Goal: Information Seeking & Learning: Check status

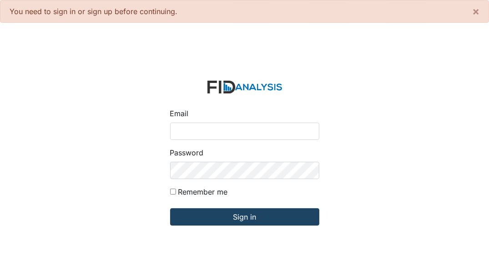
type input "[EMAIL_ADDRESS][DOMAIN_NAME]"
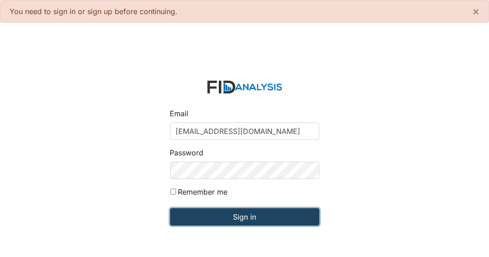
click at [210, 215] on input "Sign in" at bounding box center [244, 216] width 149 height 17
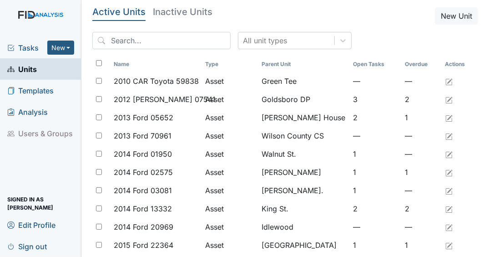
click at [47, 72] on link "Units" at bounding box center [40, 68] width 81 height 21
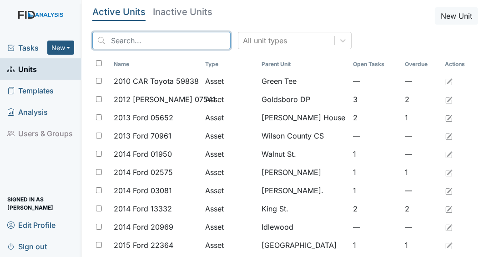
click at [143, 42] on input "search" at bounding box center [161, 40] width 138 height 17
type input "missing person"
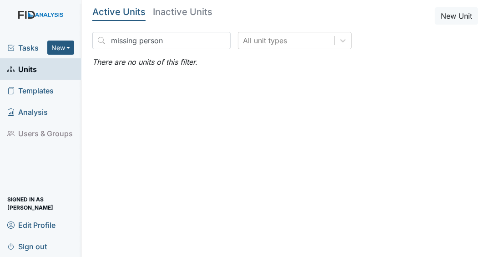
click at [35, 69] on span "Units" at bounding box center [22, 69] width 30 height 14
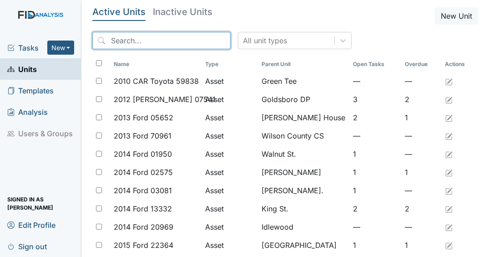
click at [168, 45] on input "search" at bounding box center [161, 40] width 138 height 17
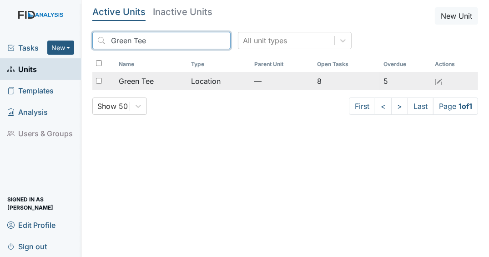
type input "Green Tee"
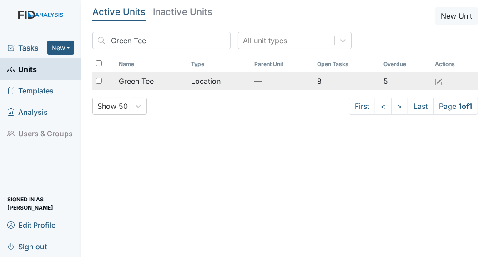
click at [136, 86] on td "Green Tee" at bounding box center [151, 81] width 73 height 18
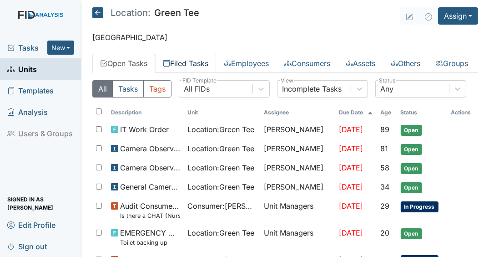
click at [197, 62] on link "Filed Tasks" at bounding box center [185, 63] width 61 height 19
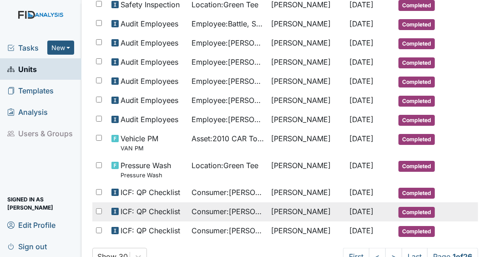
scroll to position [584, 0]
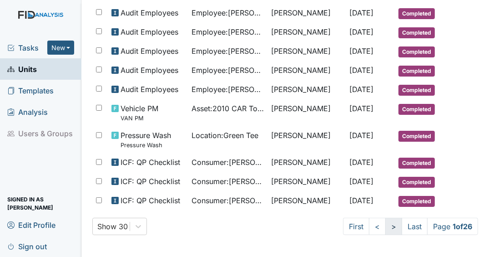
click at [388, 223] on link ">" at bounding box center [393, 225] width 17 height 17
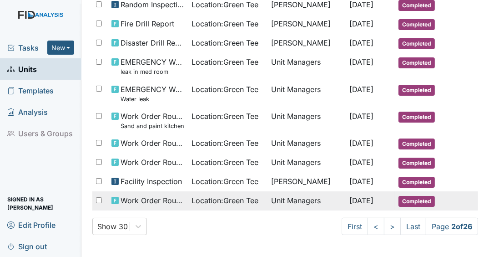
scroll to position [528, 0]
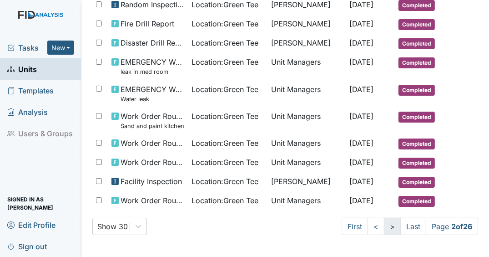
click at [384, 235] on link ">" at bounding box center [392, 225] width 17 height 17
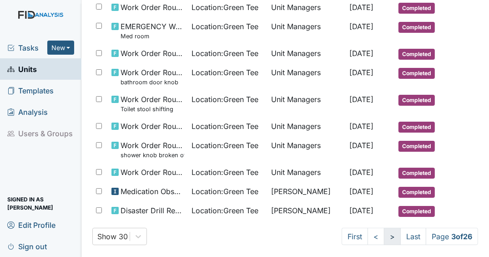
scroll to position [535, 0]
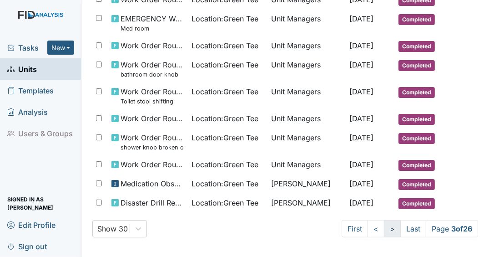
click at [384, 237] on link ">" at bounding box center [392, 228] width 17 height 17
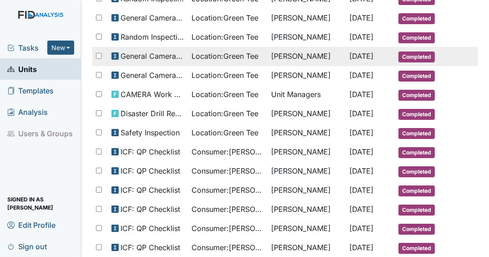
scroll to position [111, 0]
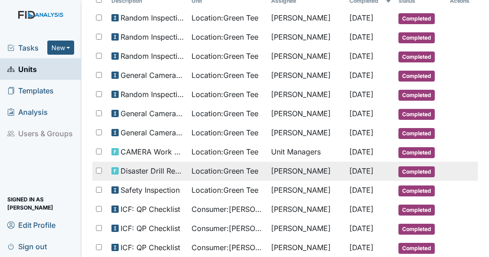
click at [290, 181] on td "Deborah Lucky" at bounding box center [306, 170] width 78 height 19
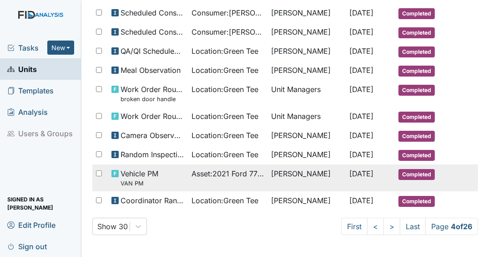
scroll to position [512, 0]
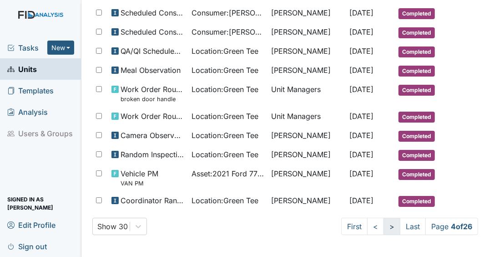
click at [385, 224] on link ">" at bounding box center [391, 225] width 17 height 17
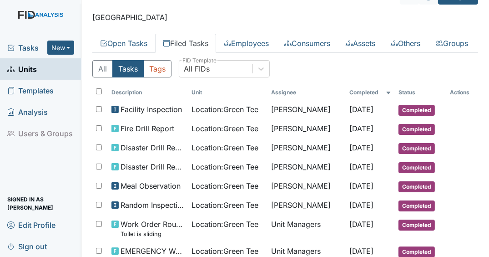
scroll to position [0, 0]
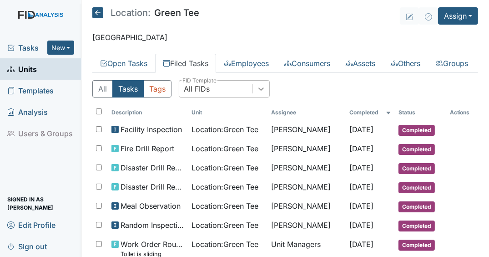
click at [265, 97] on div at bounding box center [261, 88] width 16 height 16
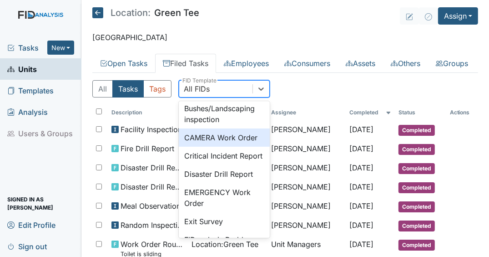
scroll to position [109, 0]
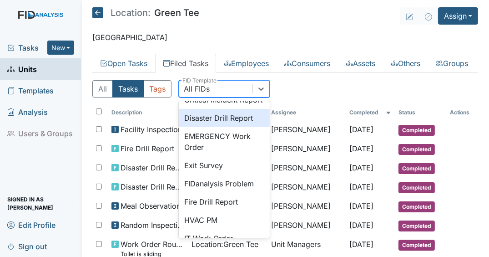
click at [233, 127] on div "Disaster Drill Report" at bounding box center [224, 118] width 91 height 18
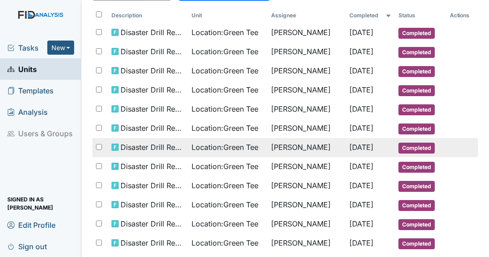
scroll to position [146, 0]
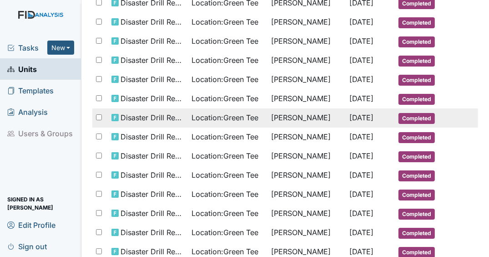
click at [320, 127] on td "Deborah Lucky" at bounding box center [306, 117] width 78 height 19
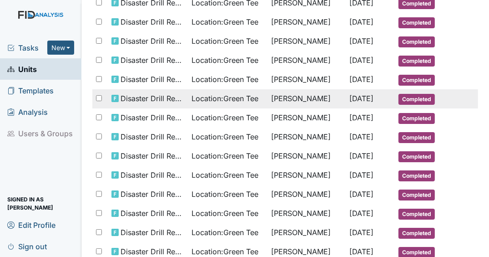
click at [360, 108] on td "May 29, 2025" at bounding box center [370, 98] width 49 height 19
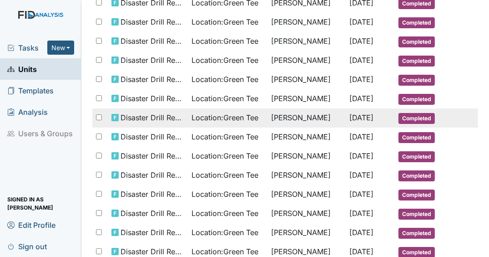
click at [356, 122] on span "May 13, 2025" at bounding box center [362, 117] width 24 height 9
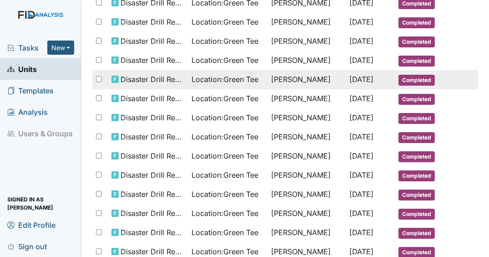
click at [360, 84] on span "Jun 11, 2025" at bounding box center [362, 79] width 24 height 9
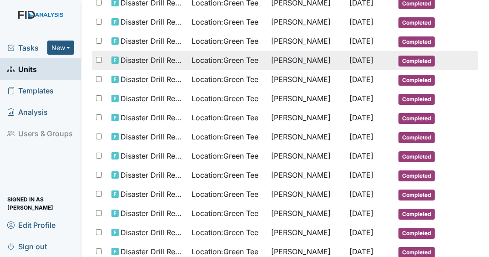
click at [363, 65] on span "Jun 12, 2025" at bounding box center [362, 59] width 24 height 9
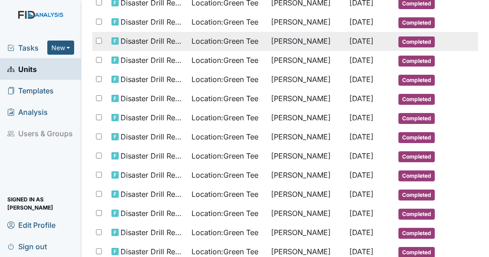
click at [286, 51] on td "Deborah Lucky" at bounding box center [306, 41] width 78 height 19
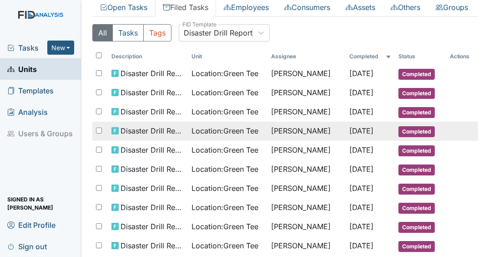
scroll to position [0, 0]
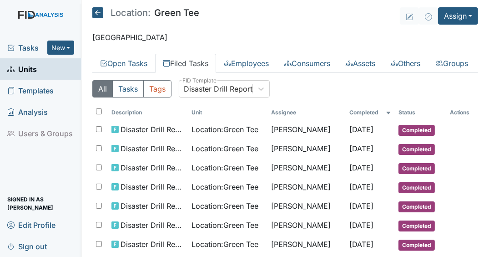
click at [49, 72] on link "Units" at bounding box center [40, 68] width 81 height 21
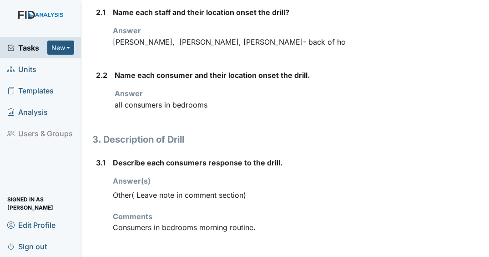
scroll to position [437, 0]
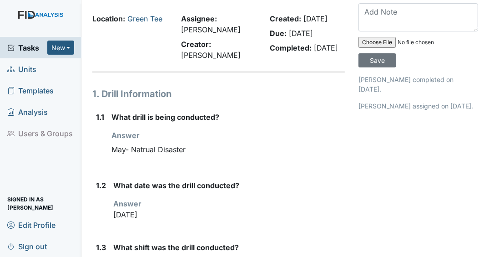
scroll to position [73, 0]
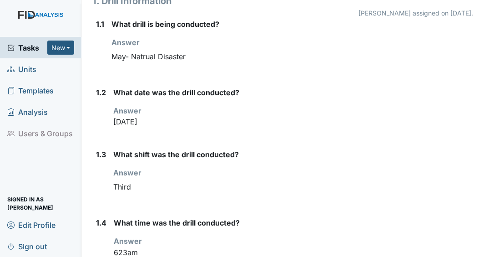
scroll to position [109, 0]
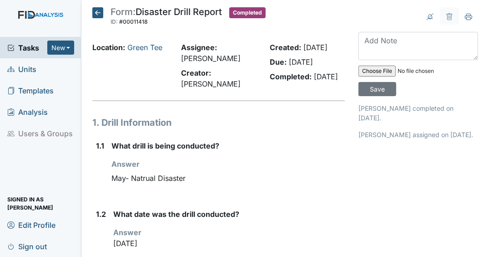
scroll to position [109, 0]
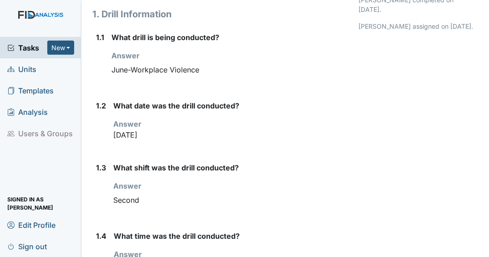
scroll to position [109, 0]
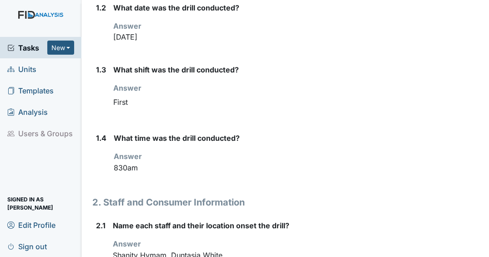
scroll to position [218, 0]
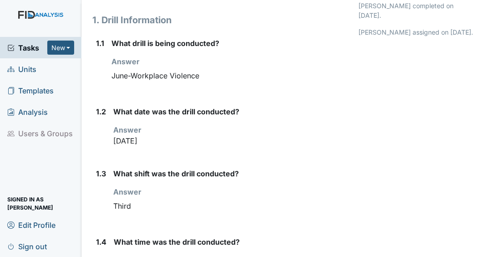
scroll to position [146, 0]
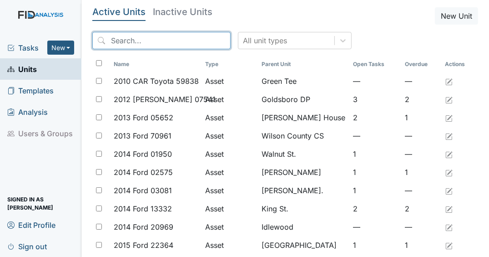
click at [145, 40] on input "search" at bounding box center [161, 40] width 138 height 17
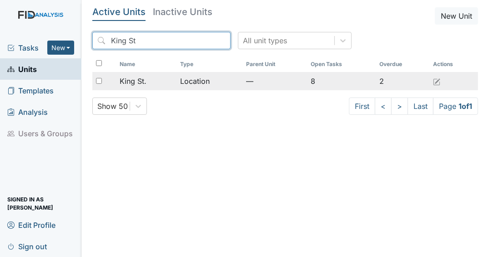
type input "King St"
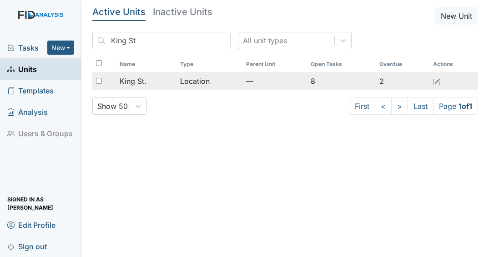
click at [148, 81] on div "King St." at bounding box center [147, 80] width 54 height 11
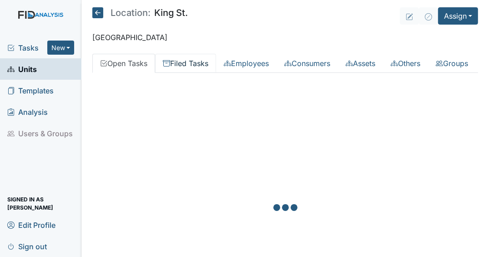
click at [204, 63] on link "Filed Tasks" at bounding box center [185, 63] width 61 height 19
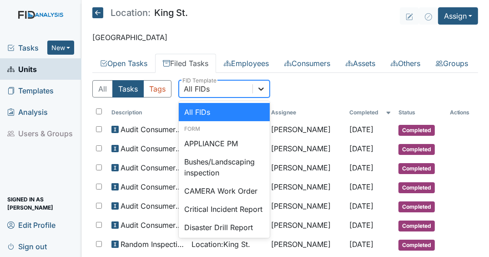
click at [259, 91] on icon at bounding box center [260, 88] width 5 height 3
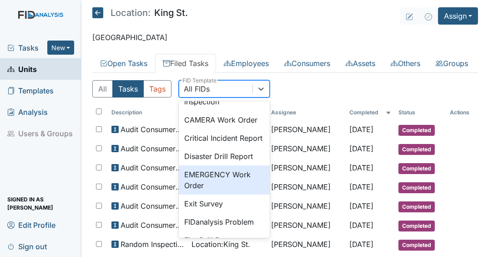
scroll to position [73, 0]
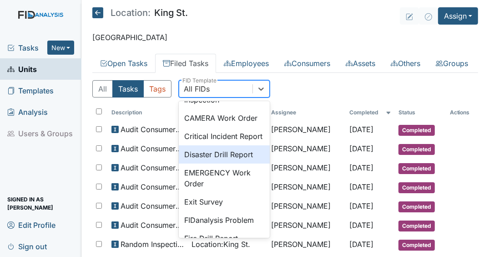
click at [214, 163] on div "Disaster Drill Report" at bounding box center [224, 154] width 91 height 18
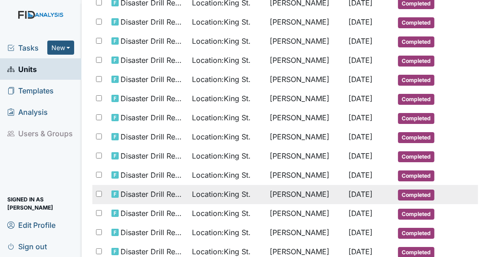
scroll to position [146, 0]
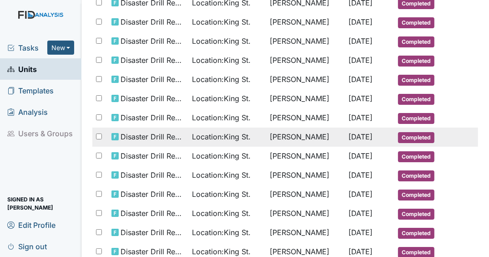
click at [350, 141] on span "[DATE]" at bounding box center [361, 136] width 24 height 9
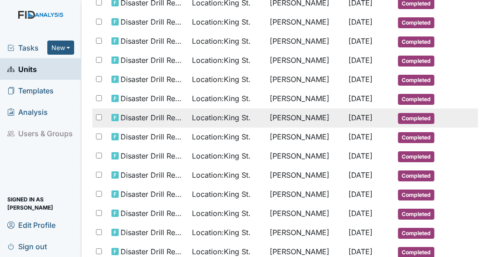
click at [349, 122] on span "[DATE]" at bounding box center [361, 117] width 24 height 9
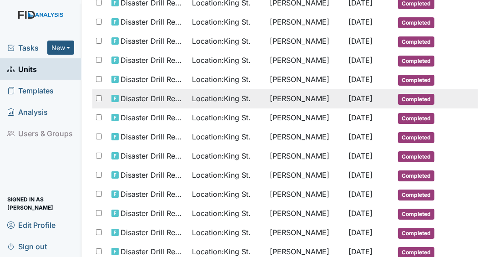
click at [350, 103] on span "Jun 1, 2025" at bounding box center [361, 98] width 24 height 9
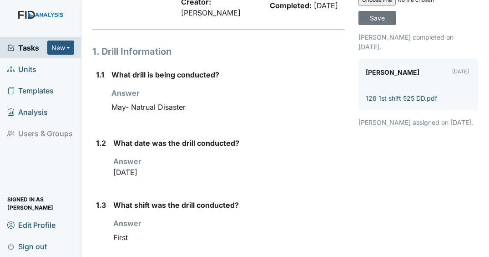
scroll to position [73, 0]
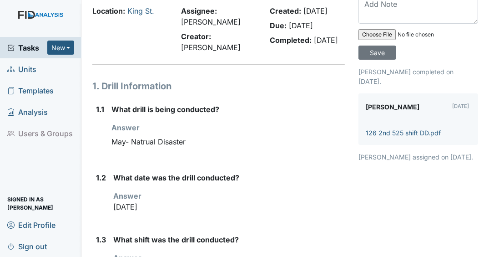
scroll to position [109, 0]
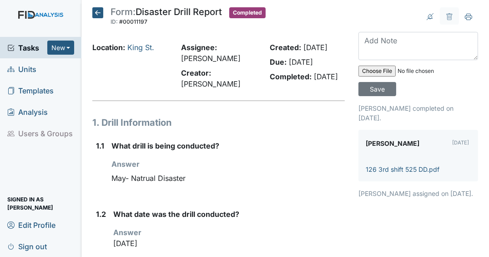
click at [101, 10] on icon at bounding box center [97, 12] width 11 height 11
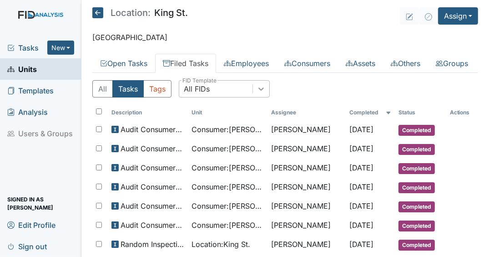
click at [258, 93] on icon at bounding box center [261, 88] width 9 height 9
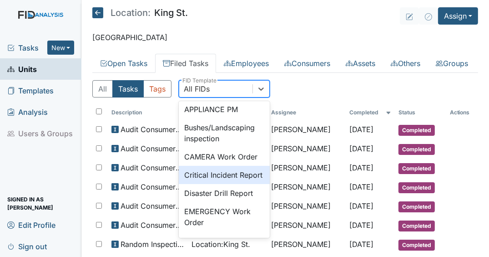
scroll to position [73, 0]
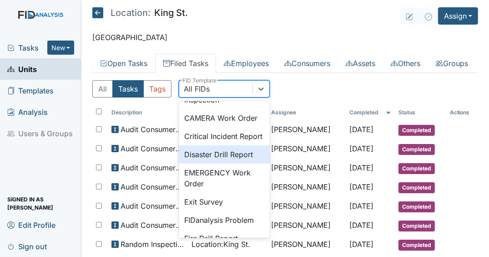
click at [224, 163] on div "Disaster Drill Report" at bounding box center [224, 154] width 91 height 18
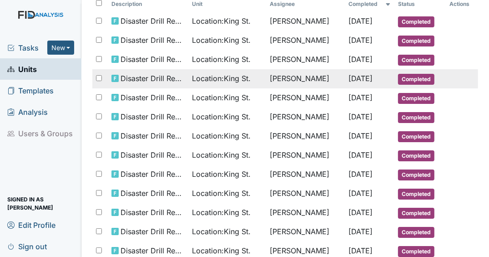
scroll to position [109, 0]
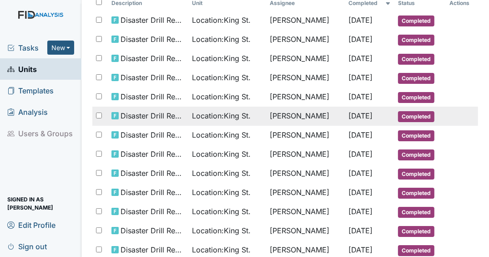
click at [349, 120] on span "[DATE]" at bounding box center [361, 115] width 24 height 9
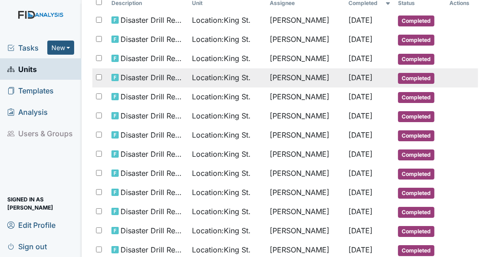
click at [349, 82] on span "[DATE]" at bounding box center [361, 77] width 24 height 9
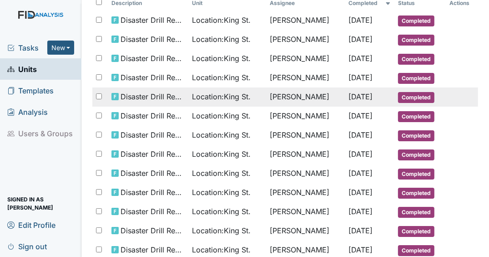
click at [325, 106] on td "[PERSON_NAME]" at bounding box center [305, 96] width 79 height 19
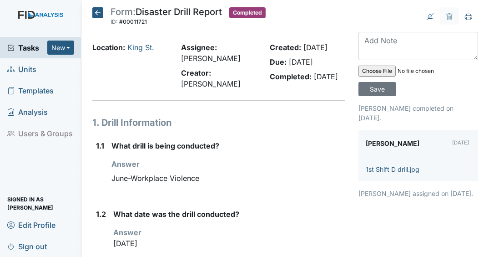
scroll to position [73, 0]
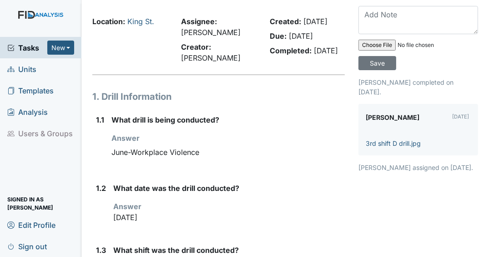
scroll to position [73, 0]
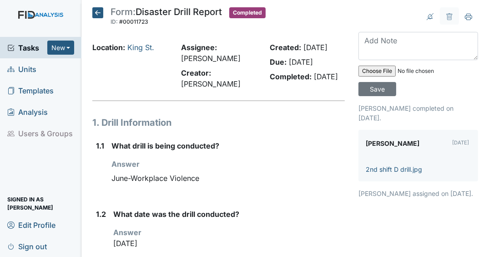
click at [98, 14] on icon at bounding box center [97, 12] width 11 height 11
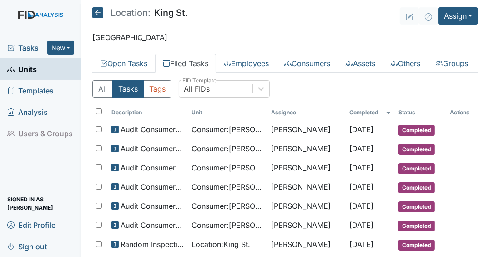
click at [50, 75] on link "Units" at bounding box center [40, 68] width 81 height 21
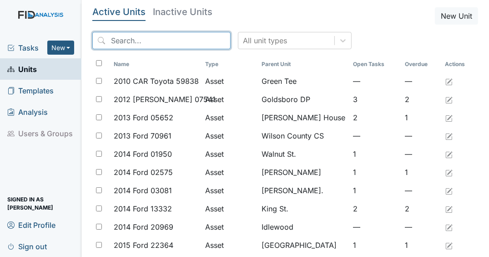
click at [136, 41] on input "search" at bounding box center [161, 40] width 138 height 17
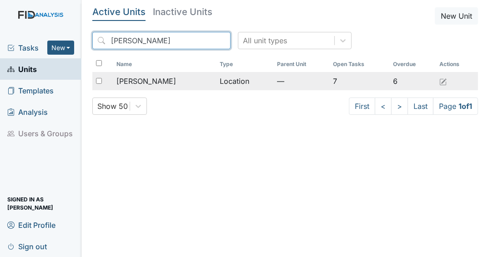
type input "[PERSON_NAME]"
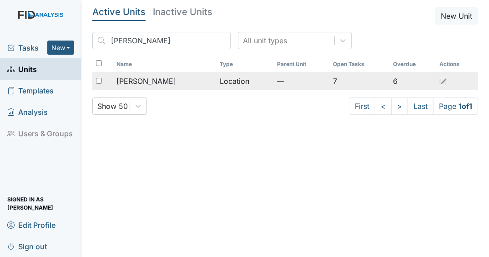
click at [154, 82] on span "[PERSON_NAME]" at bounding box center [146, 80] width 60 height 11
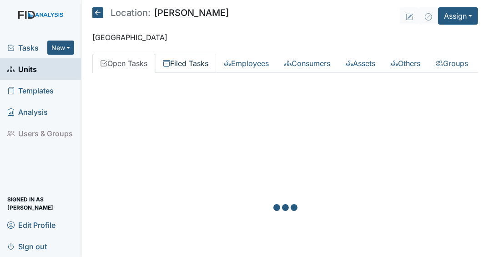
click at [211, 65] on link "Filed Tasks" at bounding box center [185, 63] width 61 height 19
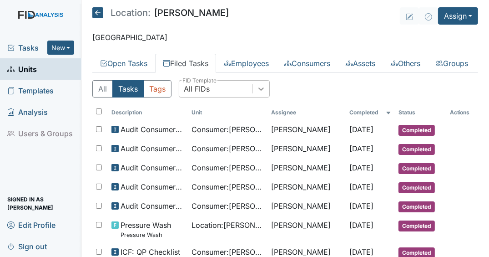
click at [258, 93] on icon at bounding box center [261, 88] width 9 height 9
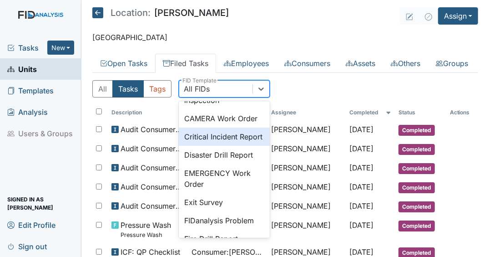
scroll to position [73, 0]
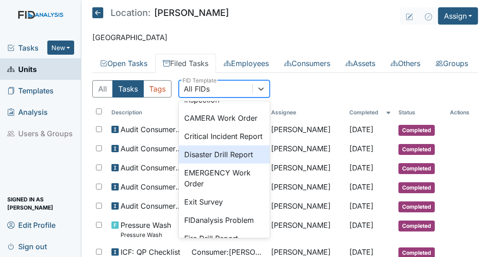
click at [214, 163] on div "Disaster Drill Report" at bounding box center [224, 154] width 91 height 18
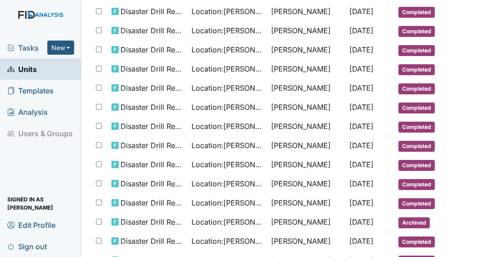
scroll to position [146, 0]
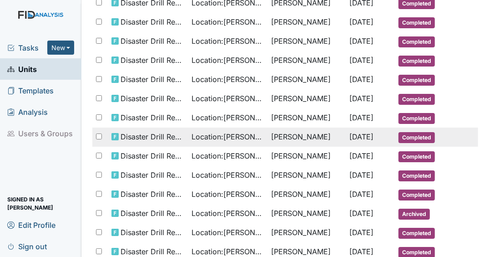
click at [320, 146] on td "Gloria Coppage" at bounding box center [306, 136] width 78 height 19
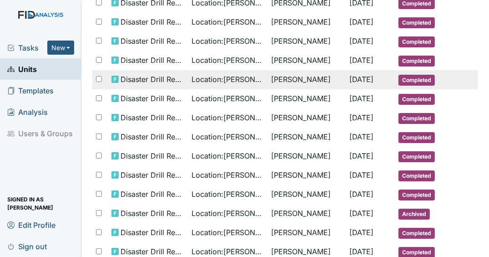
click at [267, 89] on td "[PERSON_NAME]" at bounding box center [306, 79] width 78 height 19
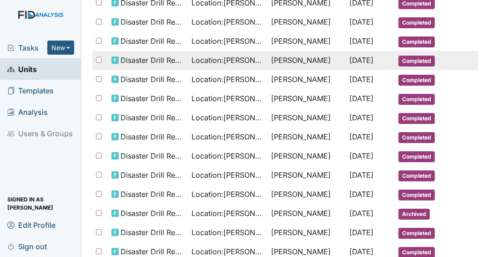
click at [358, 70] on td "Jun 1, 2025" at bounding box center [370, 60] width 49 height 19
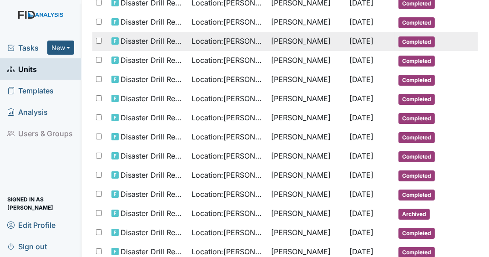
click at [350, 45] on span "Jun 1, 2025" at bounding box center [362, 40] width 24 height 9
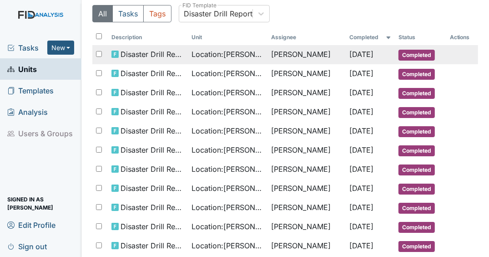
scroll to position [73, 0]
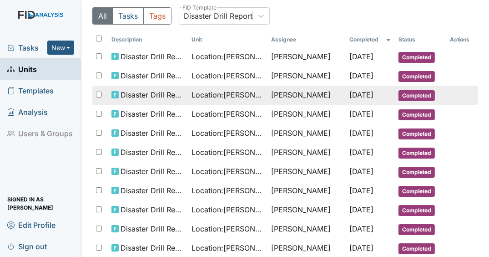
click at [350, 99] on span "Jun 30, 2025" at bounding box center [362, 94] width 24 height 9
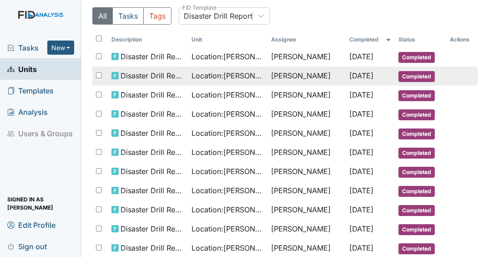
click at [326, 86] on td "Jeremy Rera" at bounding box center [306, 75] width 78 height 19
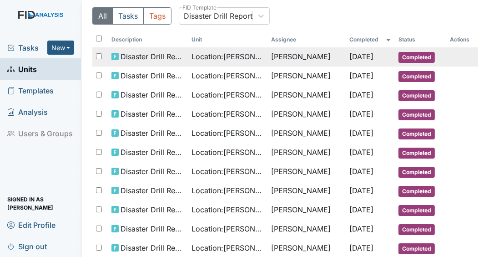
click at [328, 66] on td "Jeremy Rera" at bounding box center [306, 56] width 78 height 19
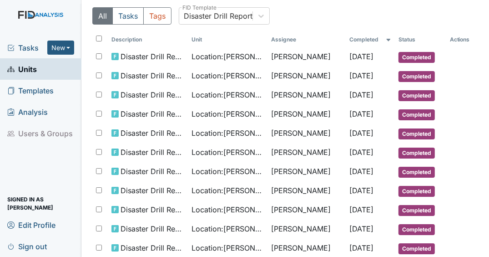
click at [35, 69] on span "Units" at bounding box center [22, 69] width 30 height 14
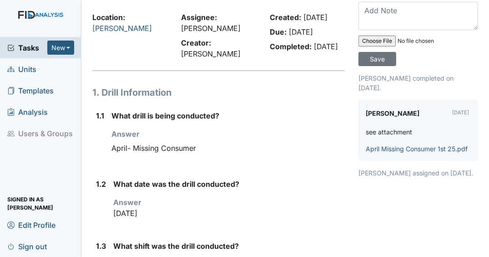
scroll to position [109, 0]
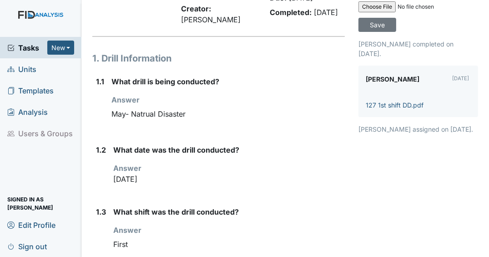
scroll to position [73, 0]
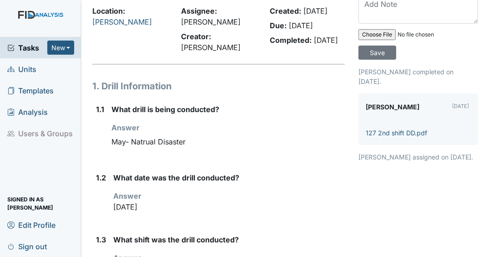
scroll to position [73, 0]
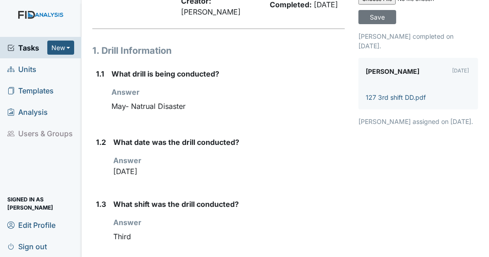
scroll to position [73, 0]
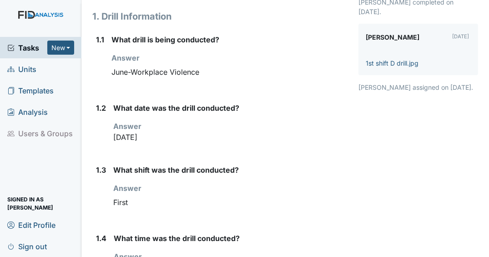
scroll to position [109, 0]
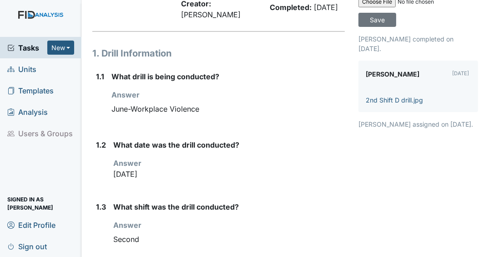
scroll to position [73, 0]
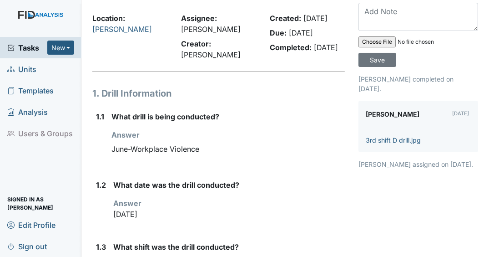
scroll to position [73, 0]
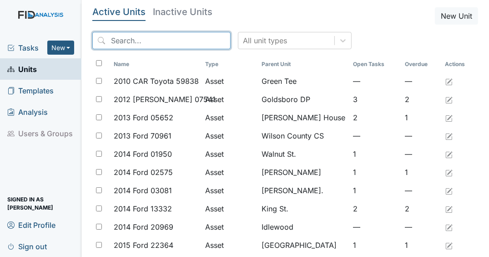
click at [142, 44] on input "search" at bounding box center [161, 40] width 138 height 17
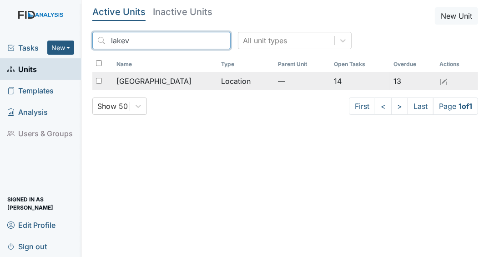
type input "lakev"
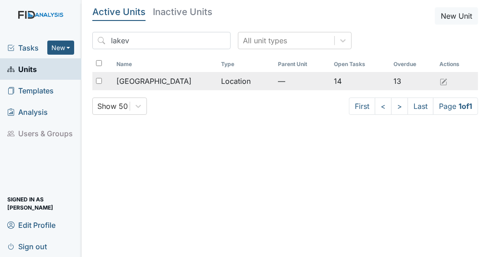
click at [147, 79] on span "Lakeview" at bounding box center [153, 80] width 75 height 11
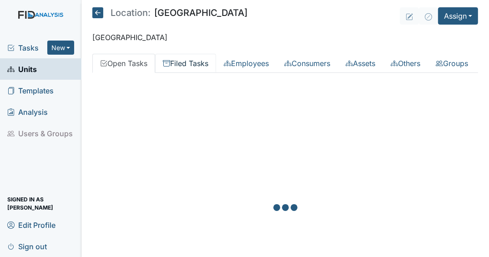
click at [182, 65] on link "Filed Tasks" at bounding box center [185, 63] width 61 height 19
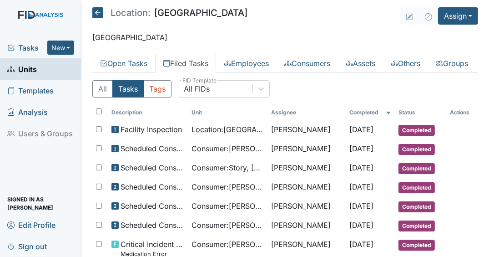
click at [202, 61] on link "Filed Tasks" at bounding box center [185, 63] width 61 height 19
click at [259, 93] on icon at bounding box center [261, 88] width 9 height 9
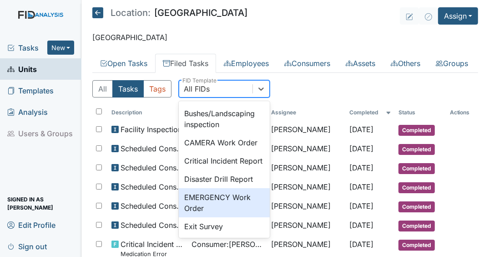
scroll to position [73, 0]
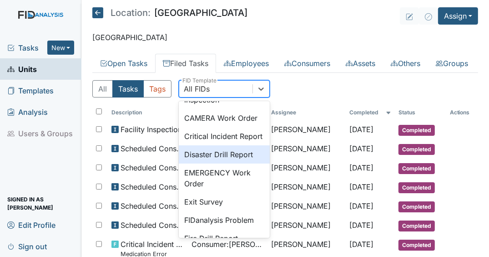
click at [207, 163] on div "Disaster Drill Report" at bounding box center [224, 154] width 91 height 18
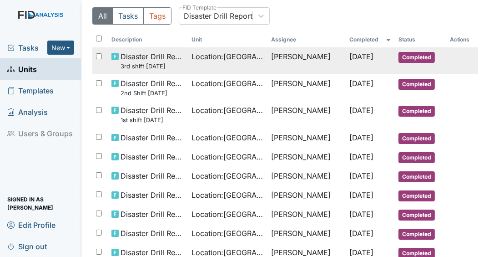
click at [201, 62] on span "Location : Lakeview" at bounding box center [227, 56] width 73 height 11
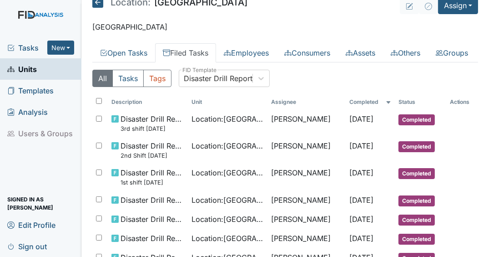
scroll to position [0, 0]
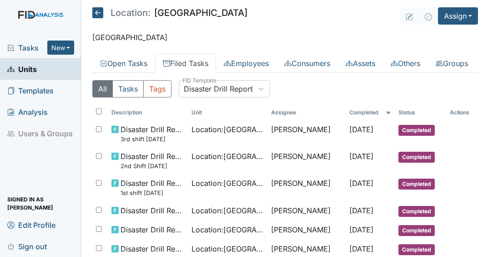
click at [49, 72] on link "Units" at bounding box center [40, 68] width 81 height 21
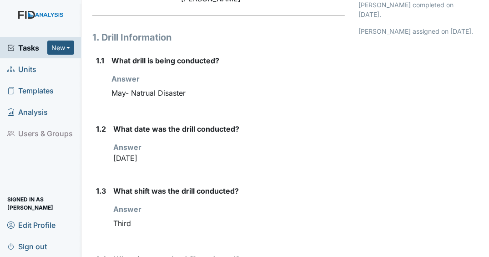
scroll to position [109, 0]
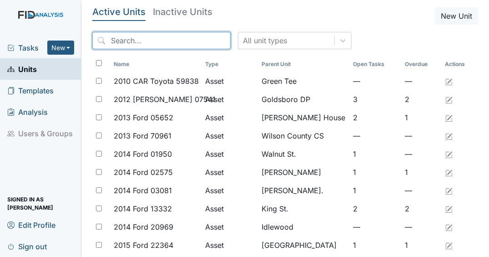
click at [157, 44] on input "search" at bounding box center [161, 40] width 138 height 17
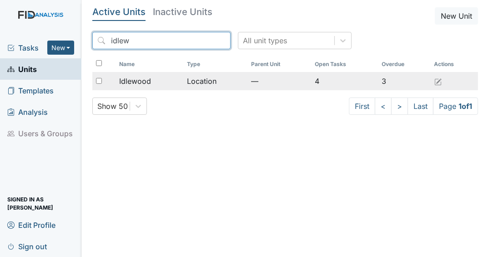
type input "idlew"
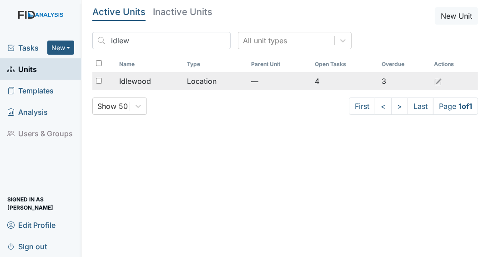
click at [148, 86] on span "Idlewood" at bounding box center [135, 80] width 32 height 11
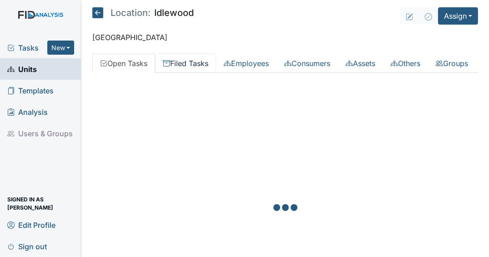
click at [195, 57] on link "Filed Tasks" at bounding box center [185, 63] width 61 height 19
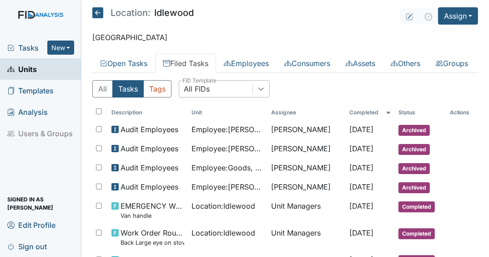
click at [257, 93] on icon at bounding box center [261, 88] width 9 height 9
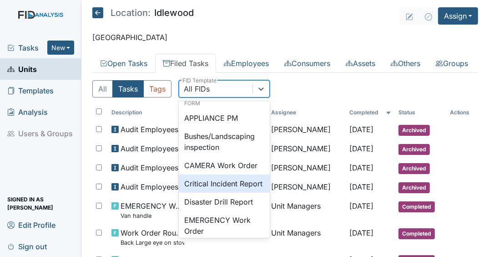
scroll to position [36, 0]
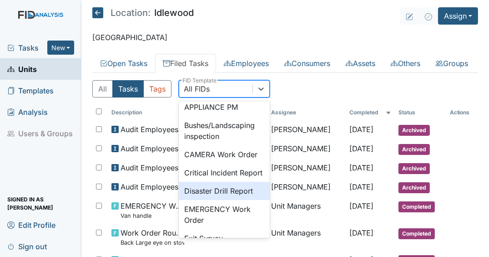
click at [212, 200] on div "Disaster Drill Report" at bounding box center [224, 190] width 91 height 18
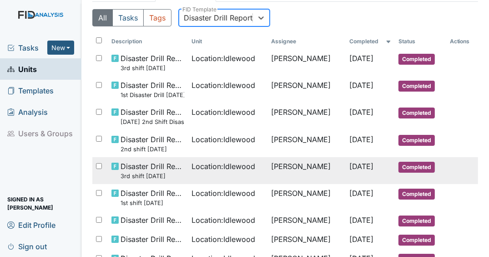
scroll to position [73, 0]
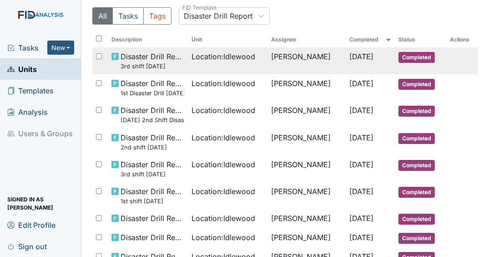
click at [225, 62] on span "Location : Idlewood" at bounding box center [223, 56] width 64 height 11
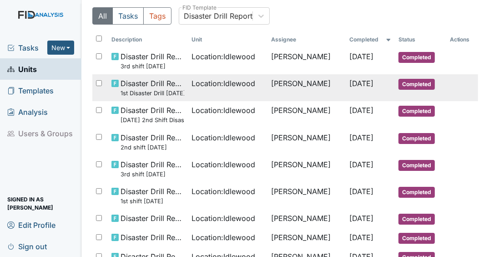
click at [149, 97] on span "Disaster Drill Report 1st Disaster Drill May 15, 2025" at bounding box center [153, 88] width 64 height 20
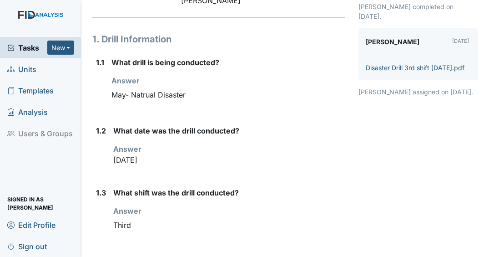
scroll to position [109, 0]
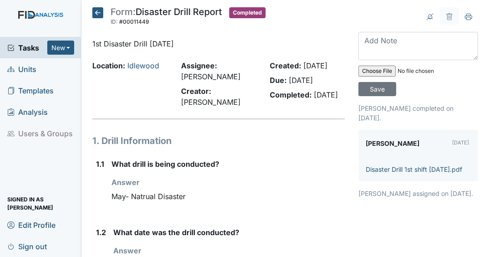
click at [98, 14] on icon at bounding box center [97, 12] width 11 height 11
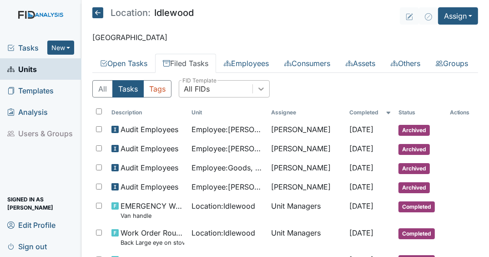
click at [266, 97] on div at bounding box center [261, 88] width 16 height 16
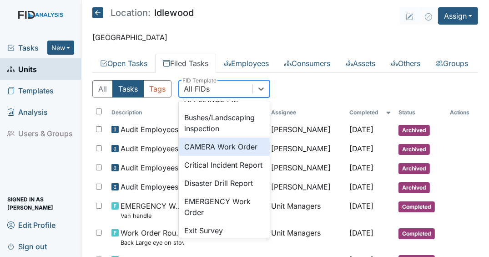
scroll to position [73, 0]
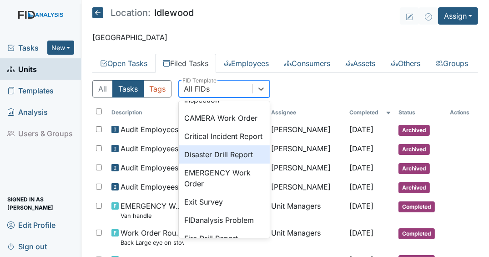
click at [211, 163] on div "Disaster Drill Report" at bounding box center [224, 154] width 91 height 18
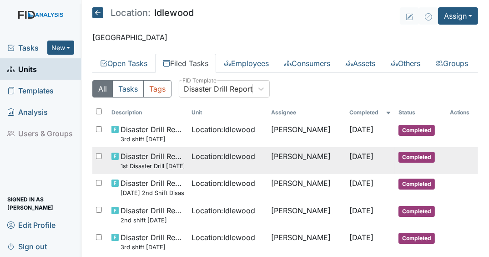
click at [213, 174] on td "Location : Idlewood" at bounding box center [228, 160] width 80 height 27
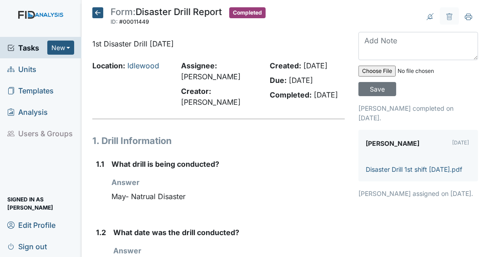
click at [97, 13] on icon at bounding box center [97, 12] width 11 height 11
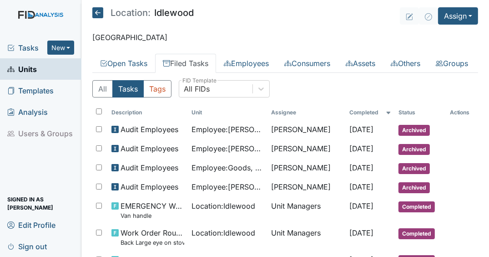
click at [192, 65] on link "Filed Tasks" at bounding box center [185, 63] width 61 height 19
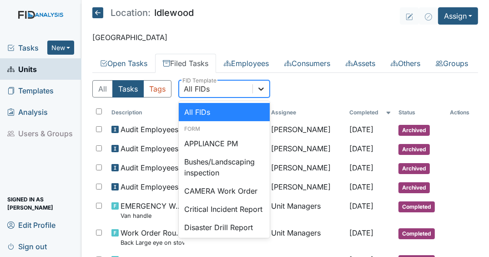
click at [258, 97] on div at bounding box center [261, 88] width 16 height 16
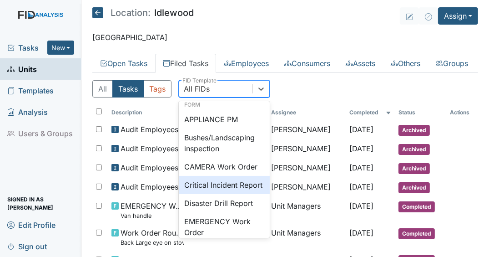
scroll to position [73, 0]
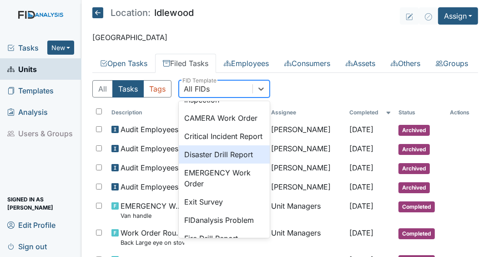
click at [209, 163] on div "Disaster Drill Report" at bounding box center [224, 154] width 91 height 18
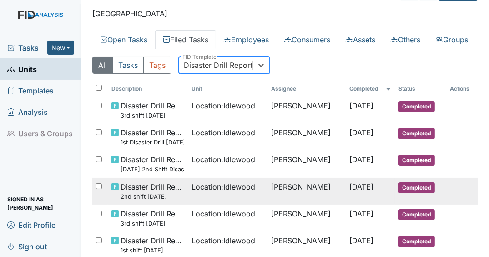
scroll to position [36, 0]
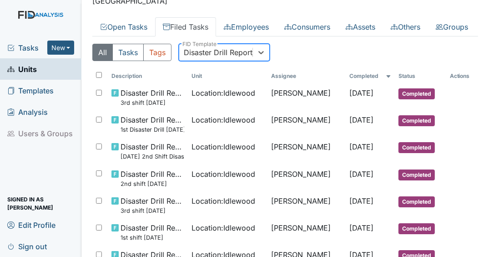
click at [37, 69] on link "Units" at bounding box center [40, 68] width 81 height 21
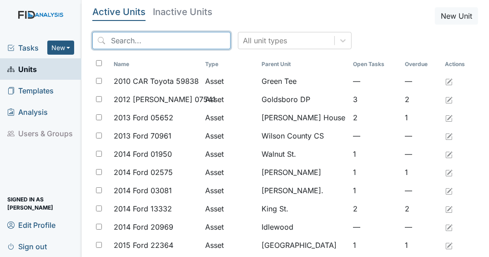
click at [152, 40] on input "search" at bounding box center [161, 40] width 138 height 17
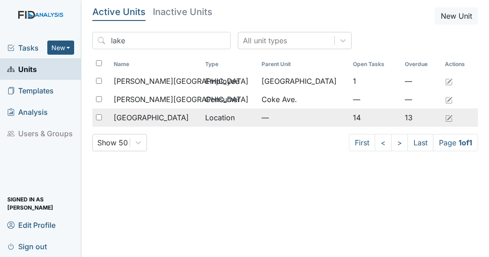
click at [142, 115] on span "[GEOGRAPHIC_DATA]" at bounding box center [151, 117] width 75 height 11
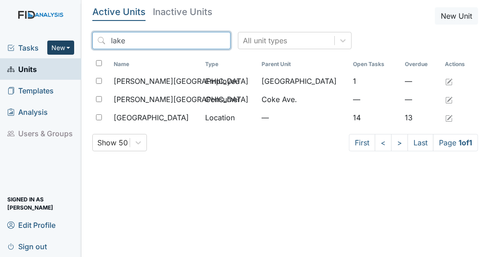
drag, startPoint x: 136, startPoint y: 40, endPoint x: 64, endPoint y: 41, distance: 71.4
click at [64, 41] on div "Tasks New Form Inspection Document Bundle Units Templates Analysis Users & Grou…" at bounding box center [244, 128] width 489 height 257
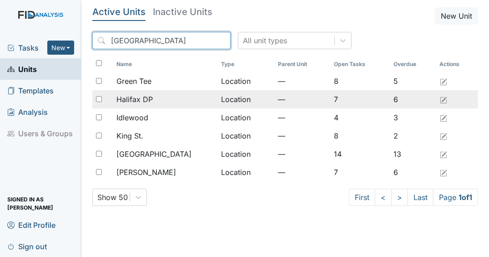
type input "[GEOGRAPHIC_DATA]"
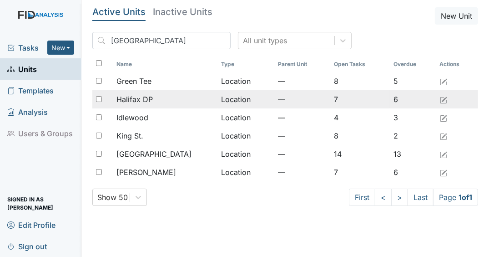
click at [138, 98] on span "Halifax DP" at bounding box center [134, 99] width 36 height 11
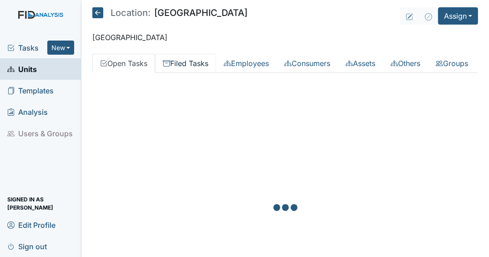
click at [207, 63] on link "Filed Tasks" at bounding box center [185, 63] width 61 height 19
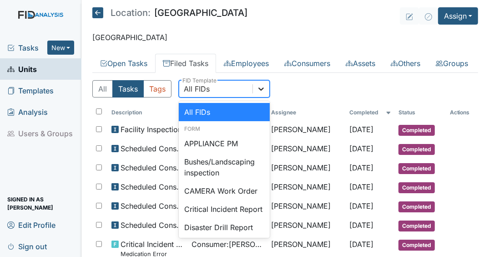
click at [254, 97] on div at bounding box center [261, 88] width 16 height 16
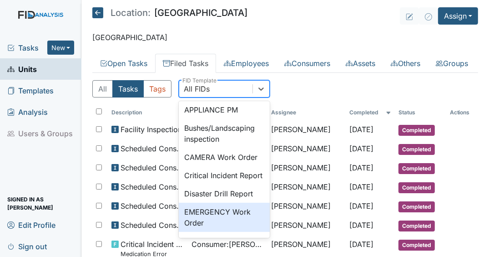
scroll to position [73, 0]
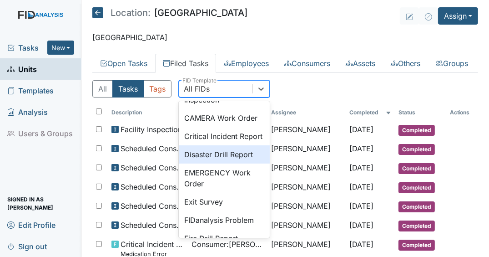
drag, startPoint x: 205, startPoint y: 183, endPoint x: 235, endPoint y: 195, distance: 32.3
click at [205, 163] on div "Disaster Drill Report" at bounding box center [224, 154] width 91 height 18
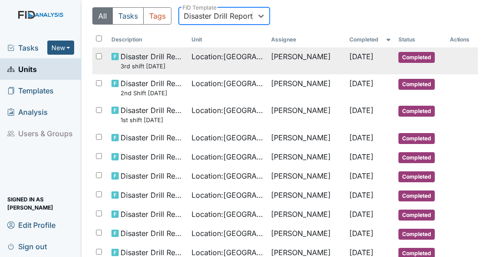
click at [278, 74] on td "Keren Bennett" at bounding box center [306, 60] width 78 height 27
click at [159, 70] on small "3rd shift May 12 2025" at bounding box center [153, 66] width 64 height 9
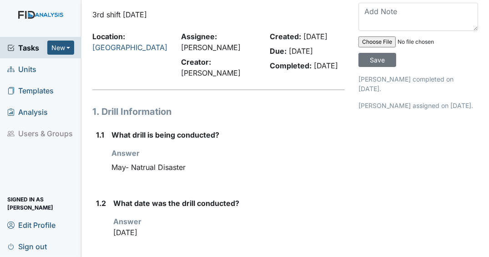
scroll to position [109, 0]
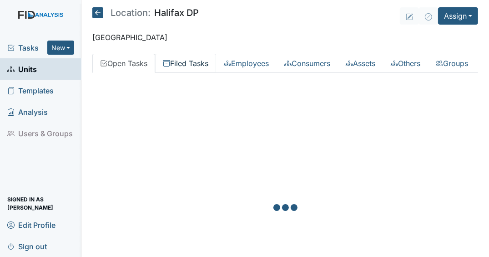
click at [183, 59] on link "Filed Tasks" at bounding box center [185, 63] width 61 height 19
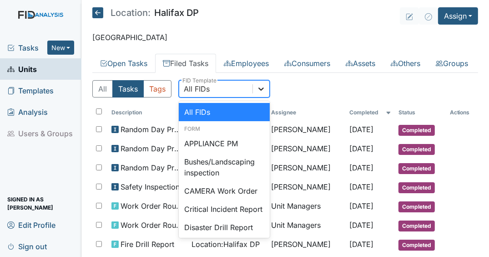
click at [260, 93] on icon at bounding box center [261, 88] width 9 height 9
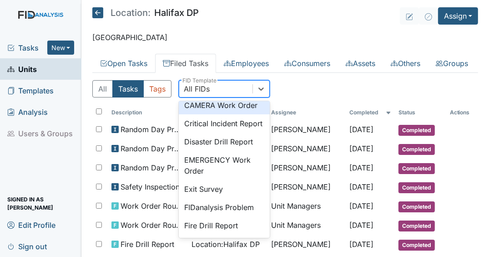
scroll to position [109, 0]
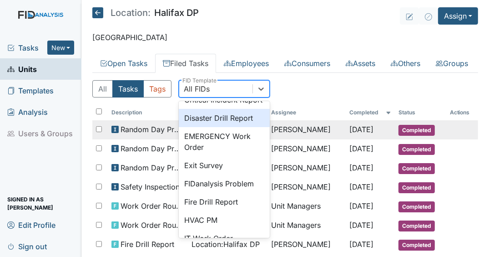
click at [206, 127] on div "Disaster Drill Report" at bounding box center [224, 118] width 91 height 18
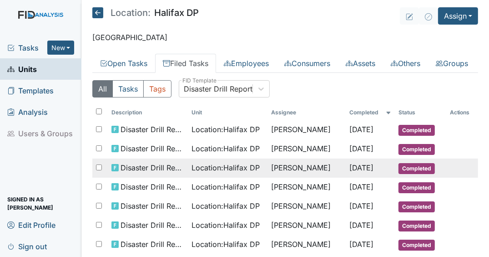
click at [309, 177] on td "[PERSON_NAME]" at bounding box center [306, 167] width 78 height 19
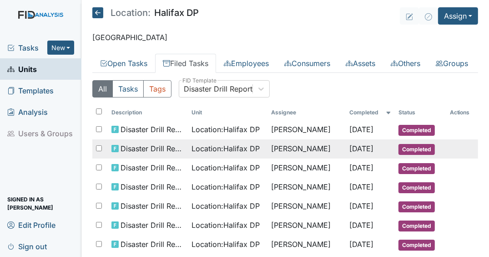
click at [284, 158] on td "[PERSON_NAME]" at bounding box center [306, 148] width 78 height 19
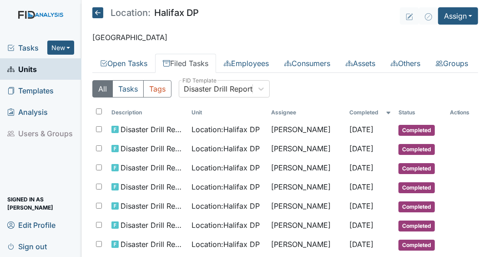
click at [178, 62] on link "Filed Tasks" at bounding box center [185, 63] width 61 height 19
click at [257, 93] on icon at bounding box center [261, 88] width 9 height 9
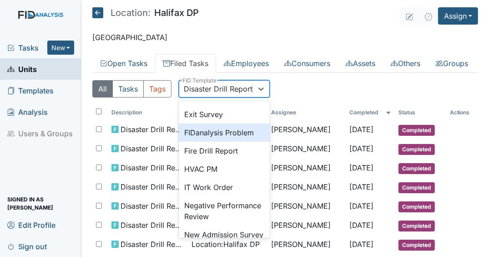
scroll to position [161, 0]
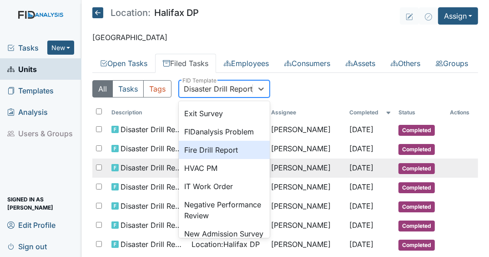
click at [211, 159] on div "Fire Drill Report" at bounding box center [224, 150] width 91 height 18
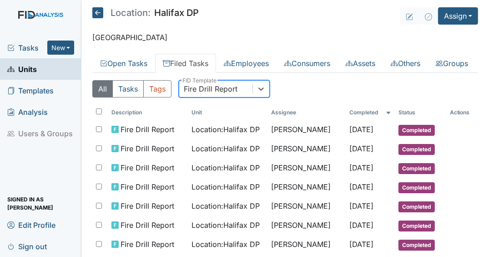
click at [40, 67] on link "Units" at bounding box center [40, 68] width 81 height 21
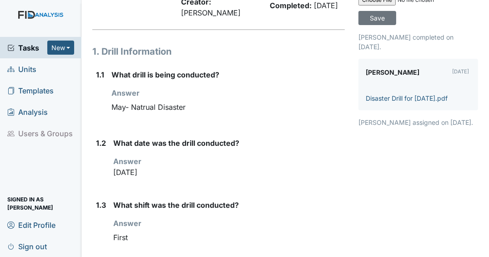
scroll to position [73, 0]
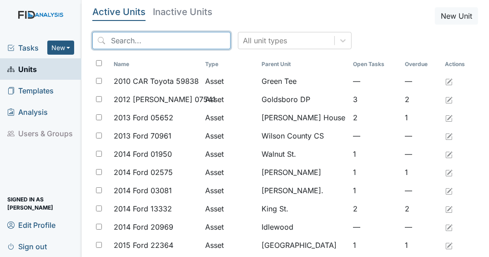
click at [182, 39] on input "search" at bounding box center [161, 40] width 138 height 17
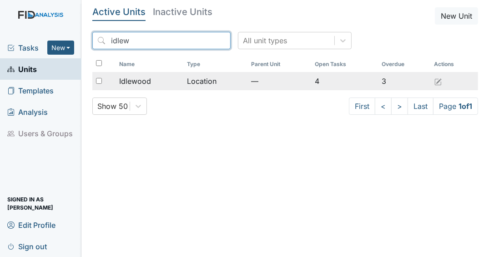
type input "idlew"
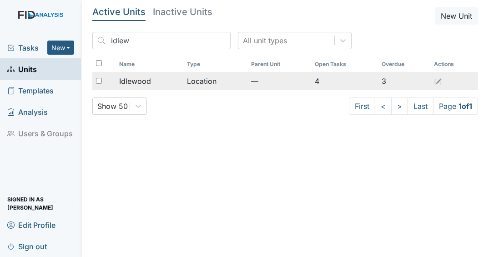
click at [157, 78] on div "Idlewood" at bounding box center [149, 80] width 61 height 11
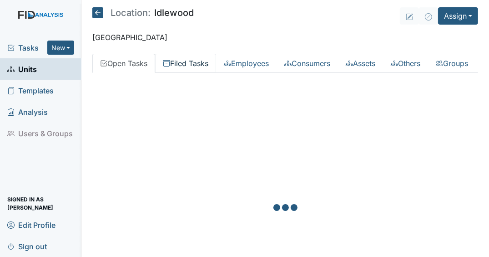
click at [178, 65] on link "Filed Tasks" at bounding box center [185, 63] width 61 height 19
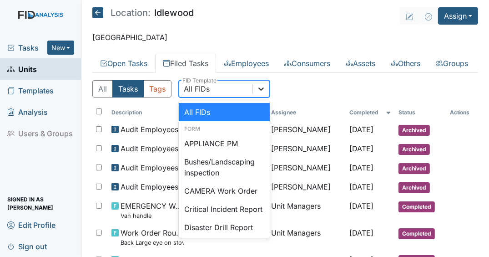
click at [259, 93] on icon at bounding box center [261, 88] width 9 height 9
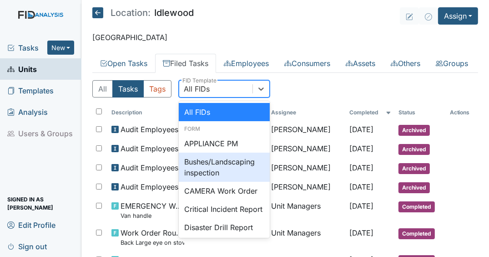
scroll to position [73, 0]
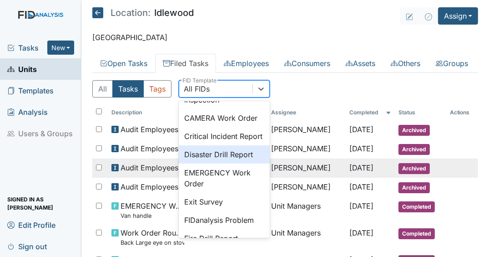
click at [210, 163] on div "Disaster Drill Report" at bounding box center [224, 154] width 91 height 18
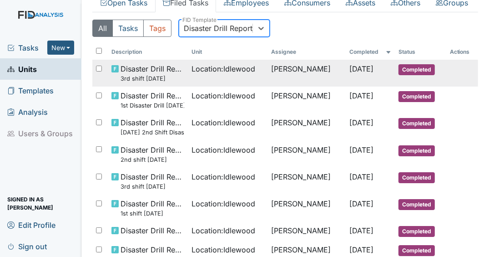
scroll to position [0, 0]
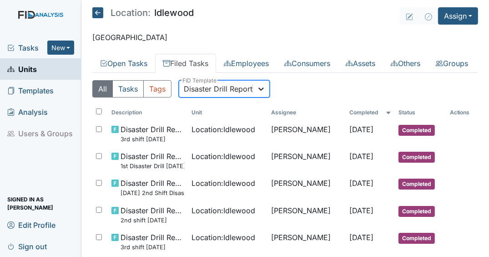
click at [263, 93] on icon at bounding box center [261, 88] width 9 height 9
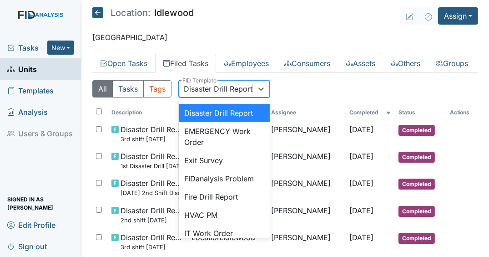
scroll to position [125, 0]
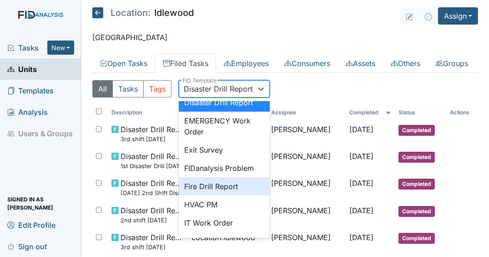
click at [219, 195] on div "Fire Drill Report" at bounding box center [224, 186] width 91 height 18
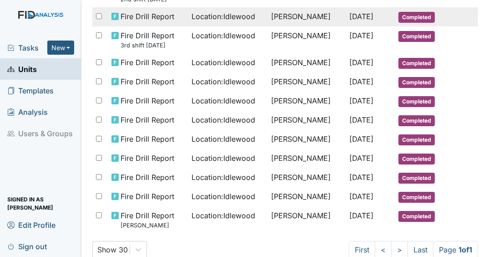
scroll to position [0, 0]
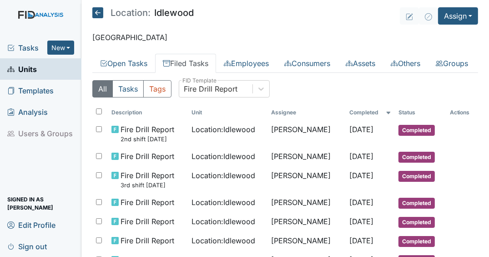
click at [38, 72] on link "Units" at bounding box center [40, 68] width 81 height 21
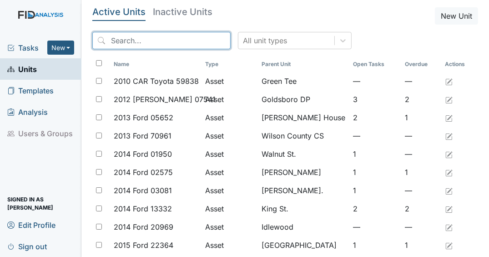
click at [168, 44] on input "search" at bounding box center [161, 40] width 138 height 17
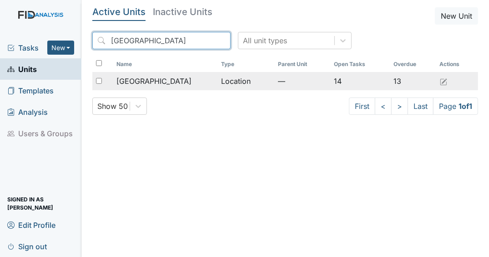
type input "[GEOGRAPHIC_DATA]"
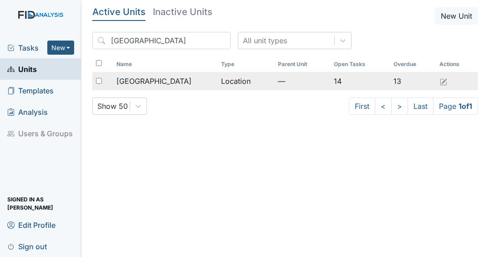
click at [137, 86] on span "[GEOGRAPHIC_DATA]" at bounding box center [153, 80] width 75 height 11
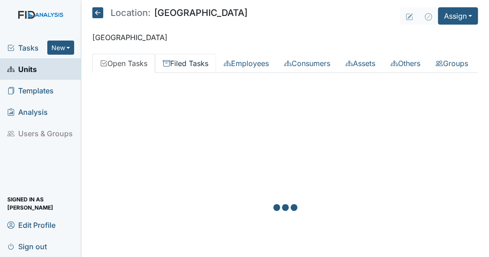
click at [198, 66] on link "Filed Tasks" at bounding box center [185, 63] width 61 height 19
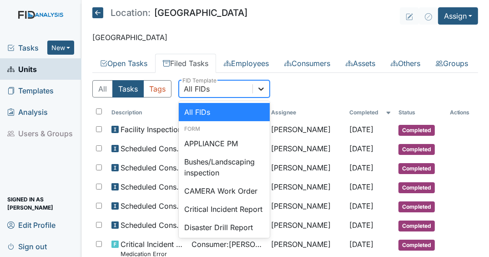
click at [266, 97] on div at bounding box center [261, 88] width 16 height 16
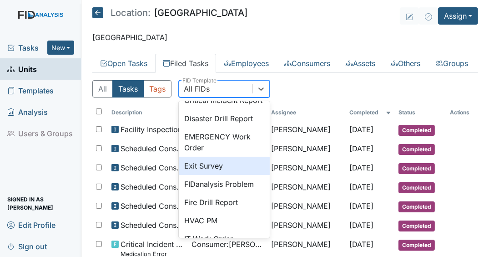
scroll to position [109, 0]
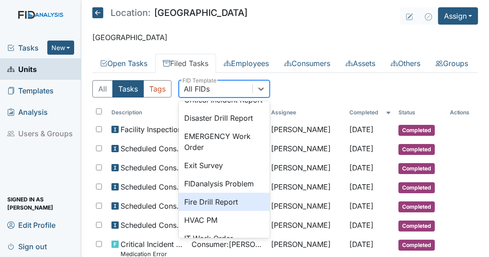
click at [211, 211] on div "Fire Drill Report" at bounding box center [224, 201] width 91 height 18
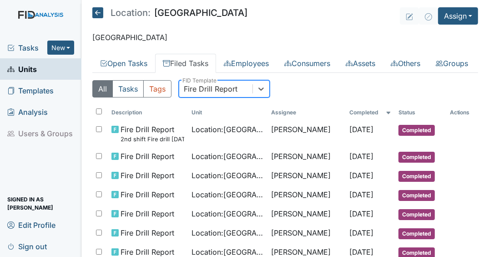
click at [35, 70] on span "Units" at bounding box center [22, 69] width 30 height 14
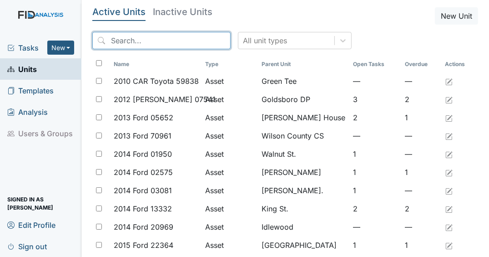
click at [146, 40] on input "search" at bounding box center [161, 40] width 138 height 17
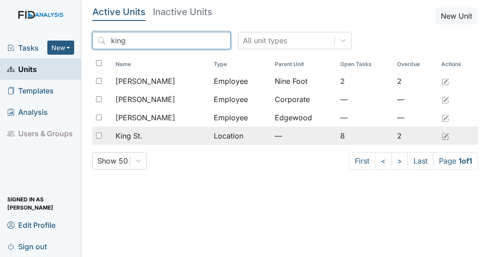
type input "king"
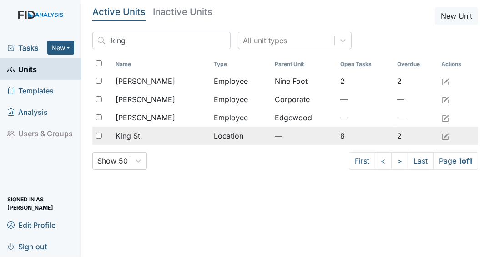
click at [139, 137] on span "King St." at bounding box center [129, 135] width 27 height 11
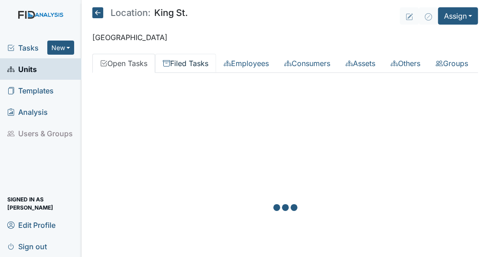
click at [200, 60] on link "Filed Tasks" at bounding box center [185, 63] width 61 height 19
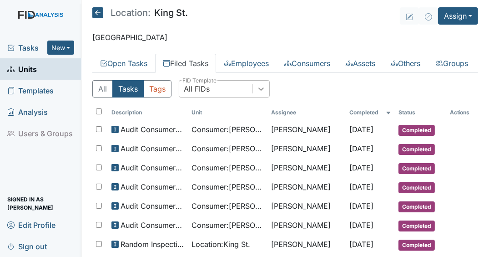
click at [258, 93] on icon at bounding box center [261, 88] width 9 height 9
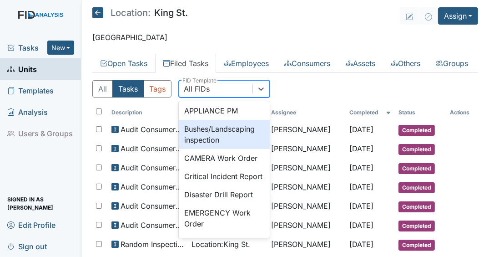
scroll to position [109, 0]
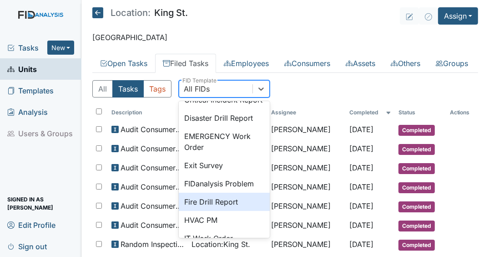
click at [211, 211] on div "Fire Drill Report" at bounding box center [224, 201] width 91 height 18
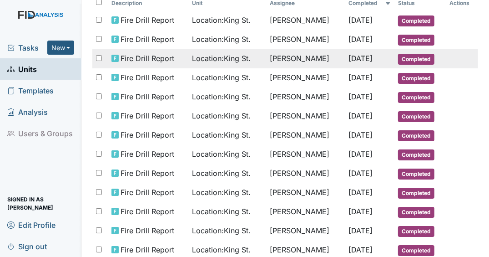
click at [322, 68] on td "[PERSON_NAME]" at bounding box center [305, 58] width 79 height 19
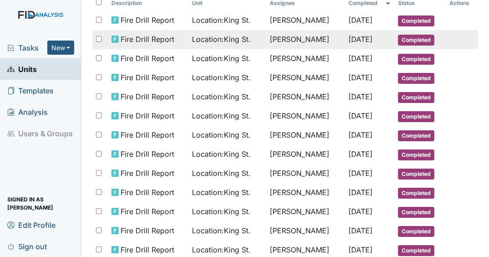
click at [351, 44] on span "[DATE]" at bounding box center [361, 39] width 24 height 9
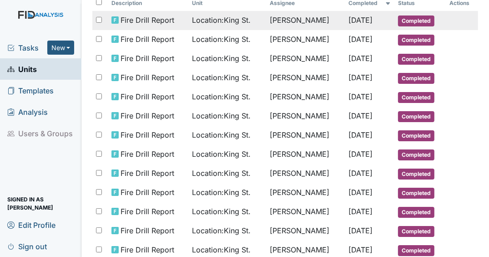
click at [284, 30] on td "[PERSON_NAME]" at bounding box center [305, 20] width 79 height 19
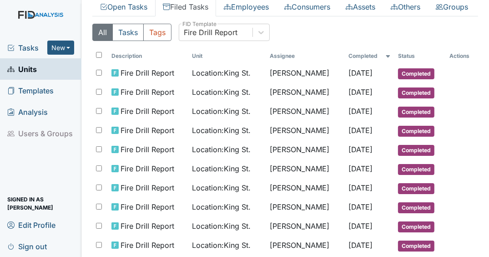
scroll to position [0, 0]
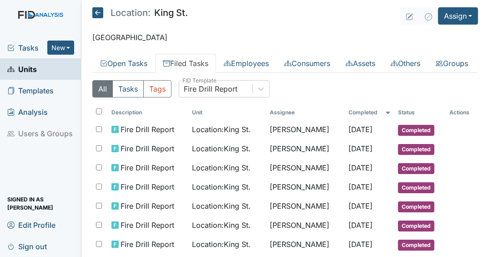
click at [42, 72] on link "Units" at bounding box center [40, 68] width 81 height 21
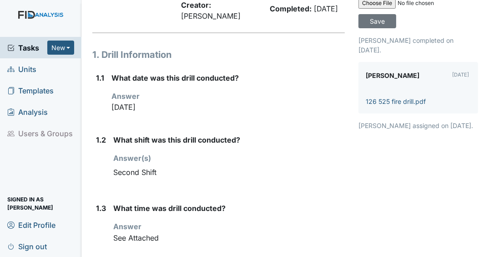
scroll to position [73, 0]
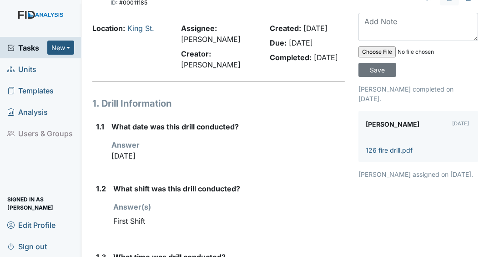
scroll to position [36, 0]
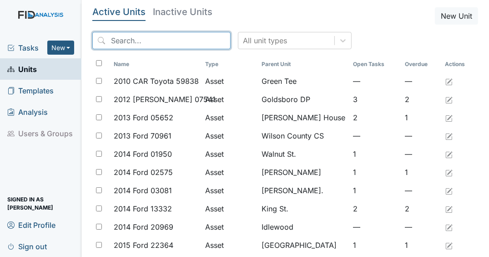
drag, startPoint x: 161, startPoint y: 43, endPoint x: 149, endPoint y: 43, distance: 11.8
click at [151, 42] on input "search" at bounding box center [161, 40] width 138 height 17
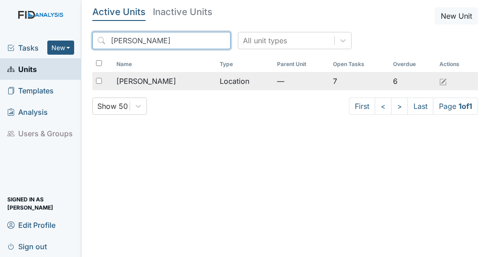
type input "McFarland"
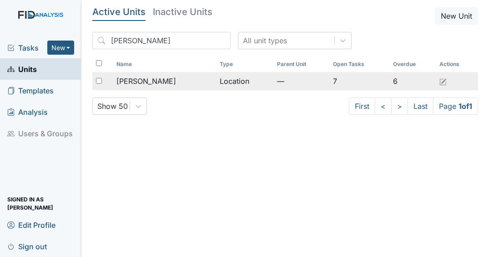
click at [150, 83] on span "McFarland" at bounding box center [146, 80] width 60 height 11
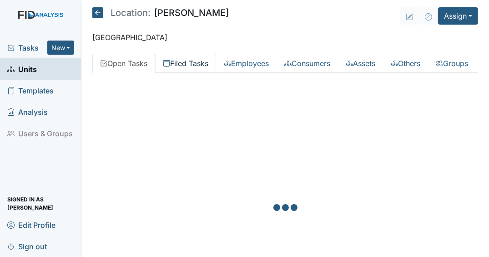
click at [197, 63] on link "Filed Tasks" at bounding box center [185, 63] width 61 height 19
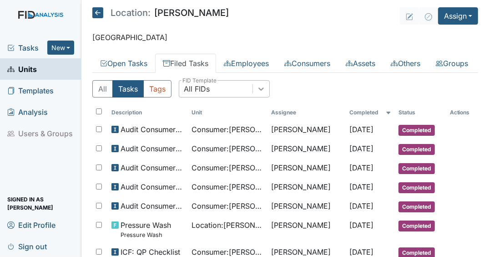
click at [256, 97] on div at bounding box center [261, 88] width 16 height 16
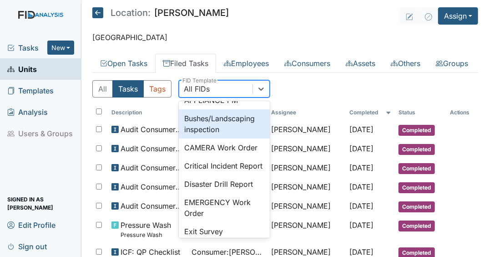
scroll to position [109, 0]
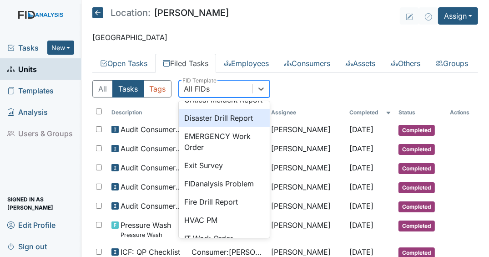
click at [206, 127] on div "Disaster Drill Report" at bounding box center [224, 118] width 91 height 18
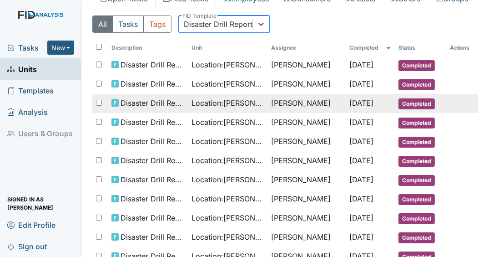
scroll to position [73, 0]
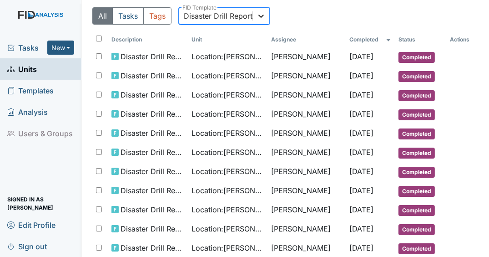
click at [262, 20] on icon at bounding box center [261, 15] width 9 height 9
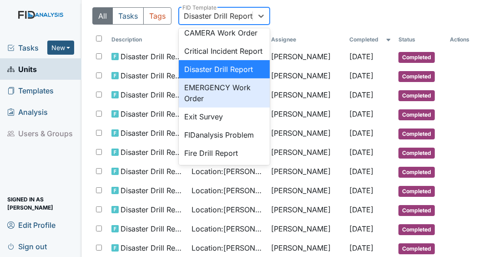
scroll to position [88, 0]
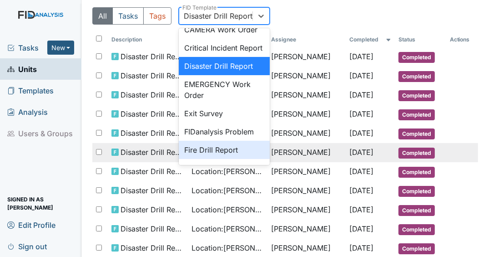
click at [216, 159] on div "Fire Drill Report" at bounding box center [224, 150] width 91 height 18
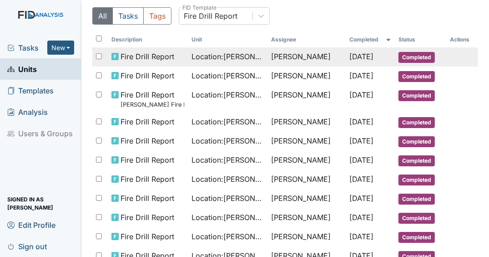
click at [305, 66] on td "Jeremy Rera" at bounding box center [306, 56] width 78 height 19
click at [329, 66] on td "Jeremy Rera" at bounding box center [306, 56] width 78 height 19
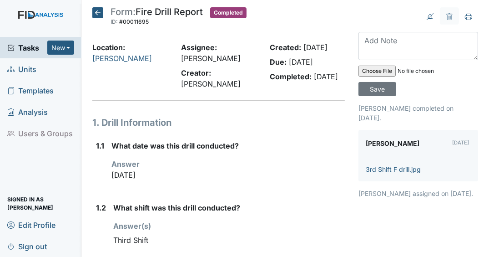
click at [98, 14] on icon at bounding box center [97, 12] width 11 height 11
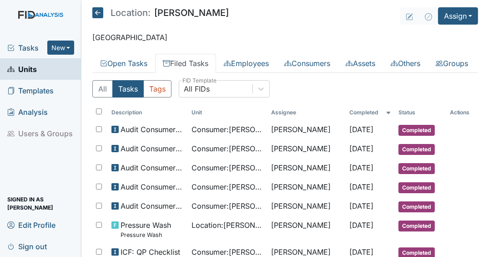
click at [43, 75] on link "Units" at bounding box center [40, 68] width 81 height 21
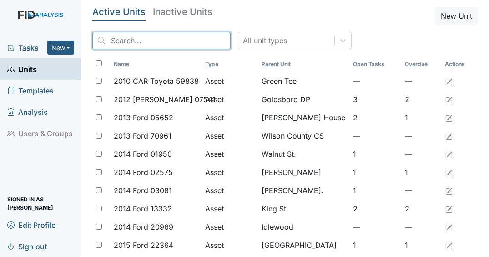
click at [168, 45] on input "search" at bounding box center [161, 40] width 138 height 17
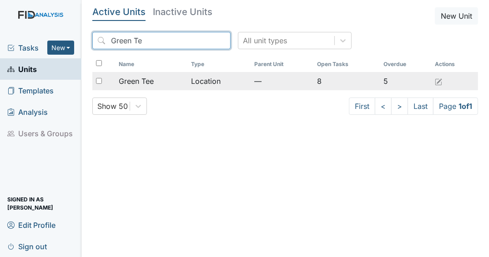
type input "Green Te"
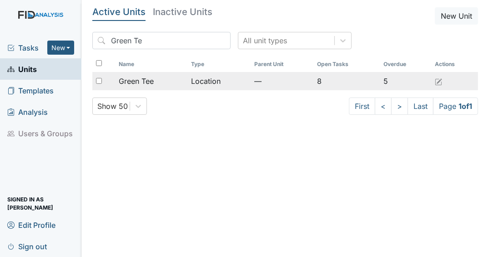
click at [140, 84] on span "Green Tee" at bounding box center [136, 80] width 35 height 11
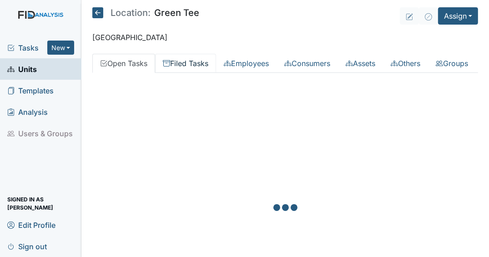
click at [196, 67] on link "Filed Tasks" at bounding box center [185, 63] width 61 height 19
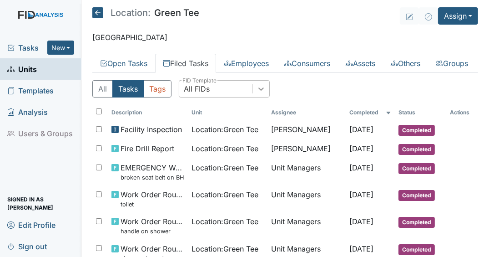
click at [254, 97] on div at bounding box center [261, 88] width 16 height 16
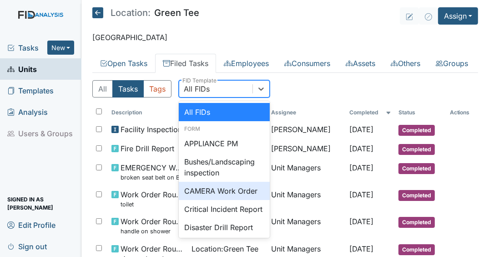
scroll to position [109, 0]
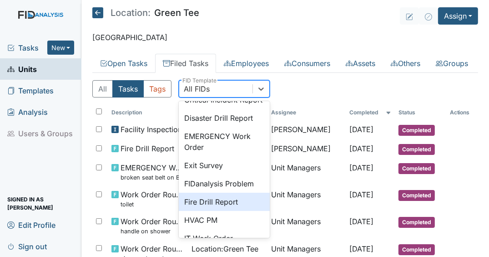
click at [212, 211] on div "Fire Drill Report" at bounding box center [224, 201] width 91 height 18
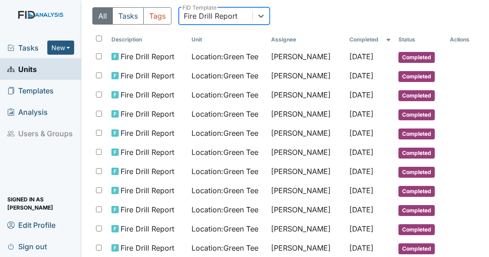
scroll to position [0, 0]
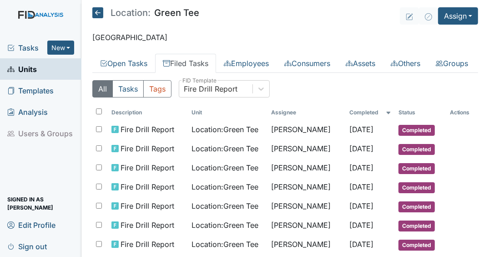
click at [26, 70] on span "Units" at bounding box center [22, 69] width 30 height 14
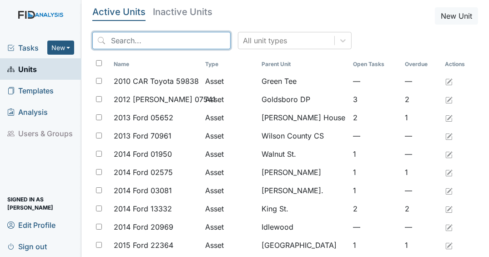
click at [136, 45] on input "search" at bounding box center [161, 40] width 138 height 17
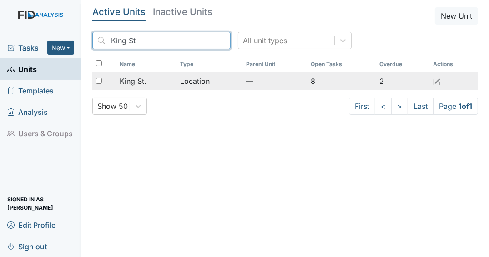
type input "King St"
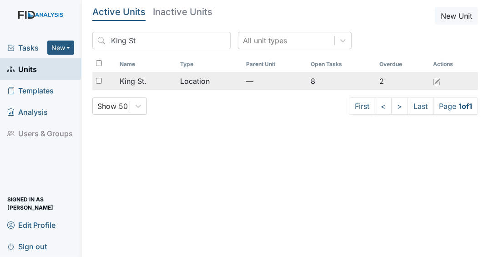
click at [146, 82] on div "King St." at bounding box center [147, 80] width 54 height 11
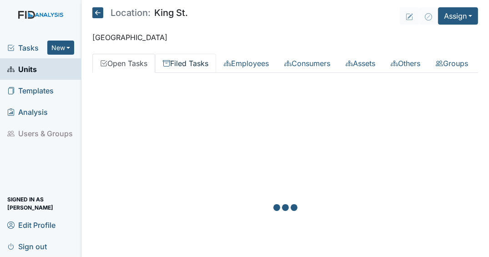
click at [204, 64] on link "Filed Tasks" at bounding box center [185, 63] width 61 height 19
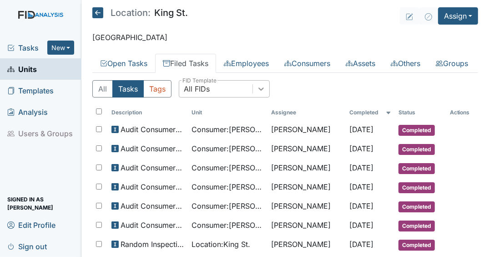
click at [255, 97] on div at bounding box center [261, 88] width 16 height 16
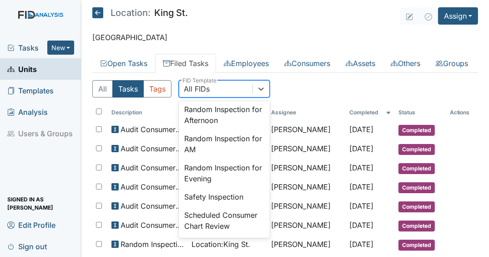
scroll to position [873, 0]
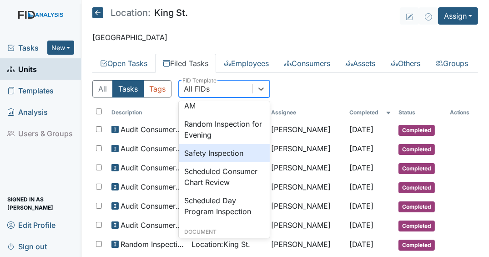
click at [217, 162] on div "Safety Inspection" at bounding box center [224, 153] width 91 height 18
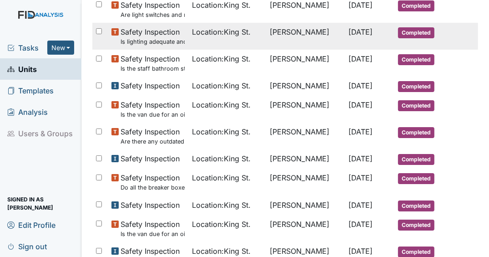
scroll to position [400, 0]
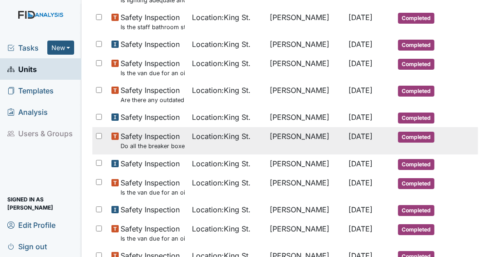
click at [321, 154] on td "[PERSON_NAME]" at bounding box center [305, 140] width 79 height 27
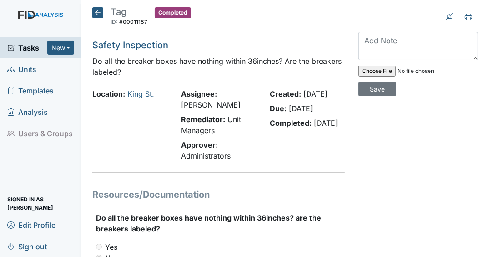
click icon
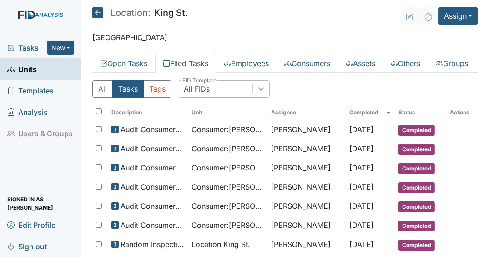
drag, startPoint x: 261, startPoint y: 107, endPoint x: 254, endPoint y: 113, distance: 9.3
click at [261, 91] on icon at bounding box center [260, 88] width 5 height 3
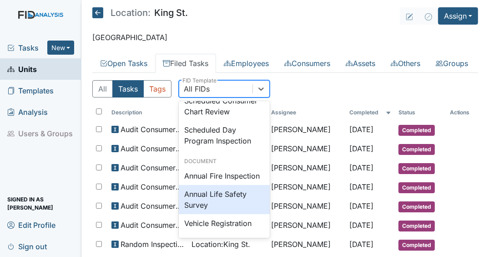
scroll to position [925, 0]
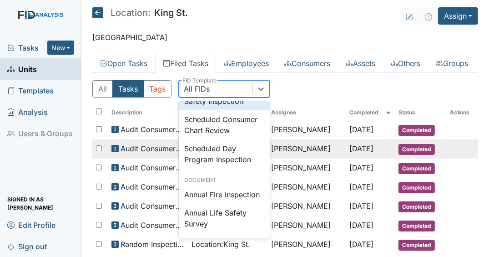
click at [228, 110] on div "Safety Inspection" at bounding box center [224, 101] width 91 height 18
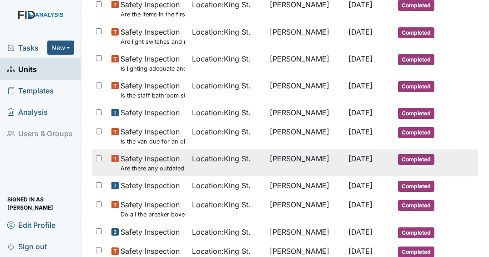
scroll to position [400, 0]
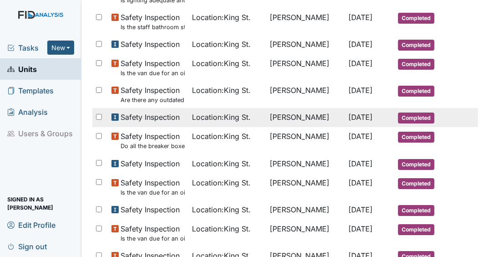
click at [352, 121] on span "Jul 1, 2025" at bounding box center [361, 116] width 24 height 9
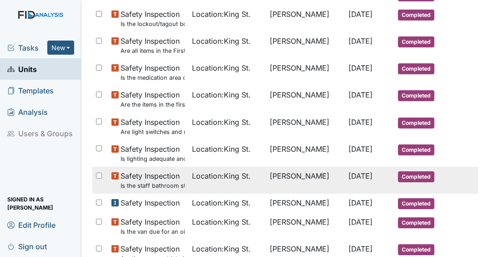
scroll to position [291, 0]
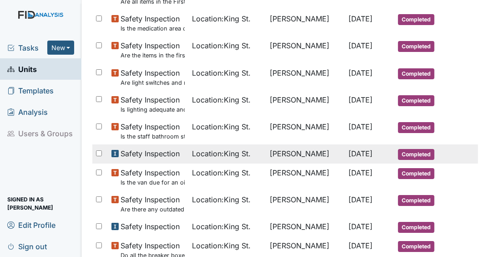
click at [316, 163] on td "[PERSON_NAME]" at bounding box center [305, 153] width 79 height 19
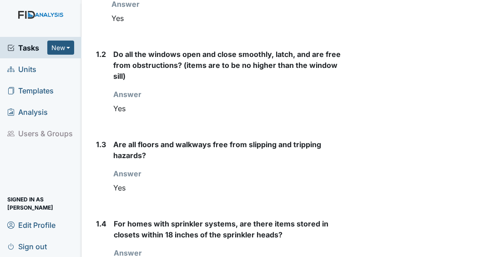
scroll to position [364, 0]
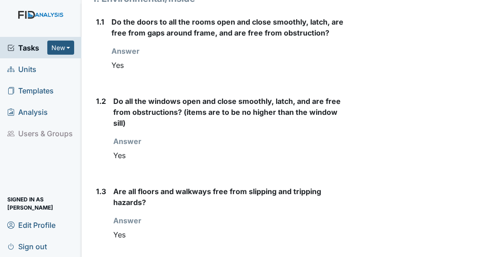
scroll to position [218, 0]
